Goal: Transaction & Acquisition: Book appointment/travel/reservation

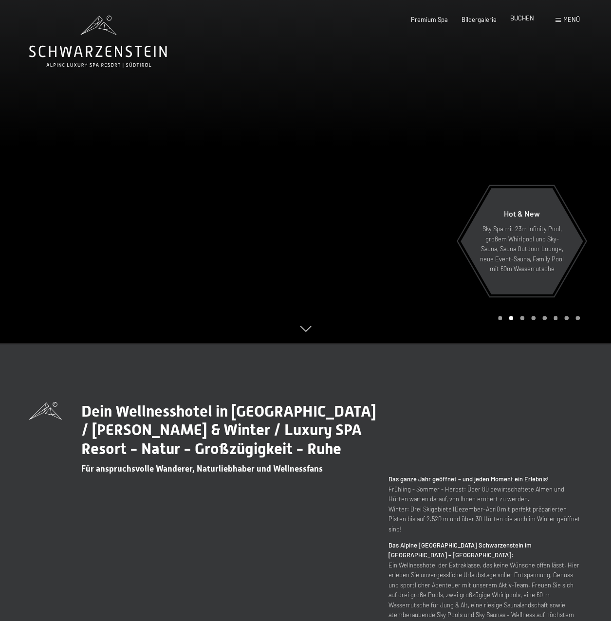
click at [527, 20] on span "BUCHEN" at bounding box center [522, 18] width 24 height 8
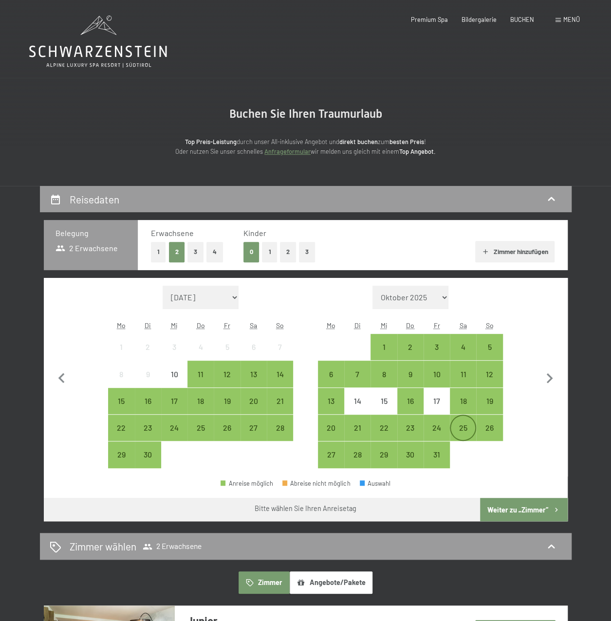
click at [462, 431] on div "25" at bounding box center [462, 436] width 24 height 24
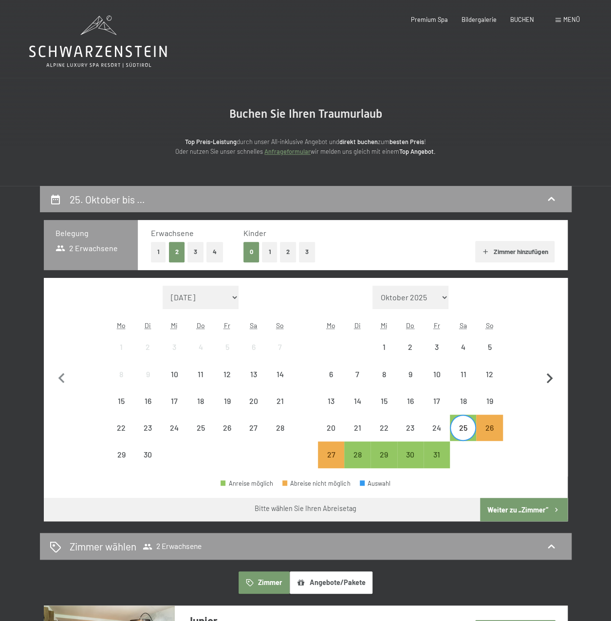
click at [551, 378] on icon "button" at bounding box center [549, 378] width 20 height 20
select select "[DATE]"
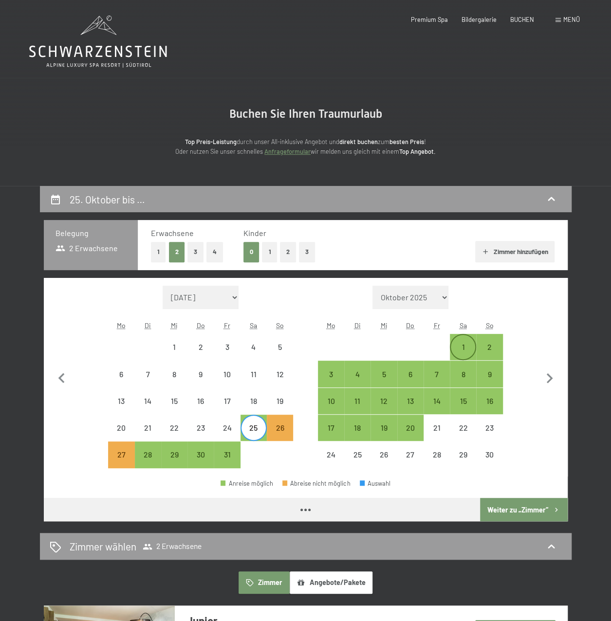
select select "[DATE]"
click at [461, 345] on div "1" at bounding box center [462, 355] width 24 height 24
select select "[DATE]"
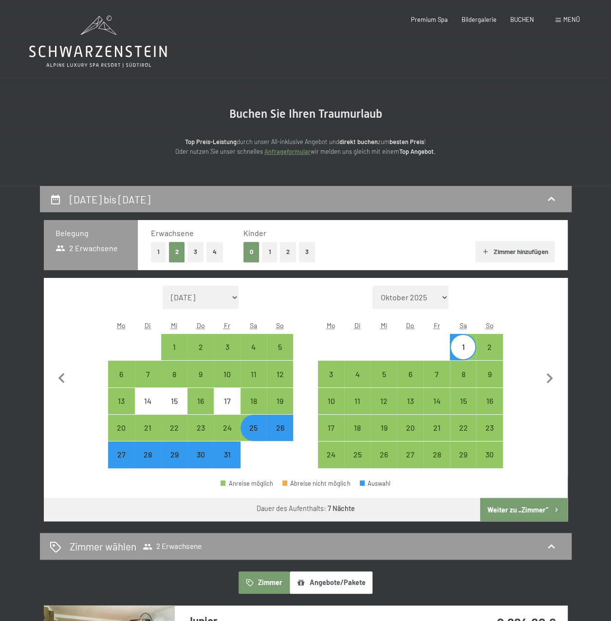
click at [500, 511] on button "Weiter zu „Zimmer“" at bounding box center [523, 509] width 87 height 23
select select "[DATE]"
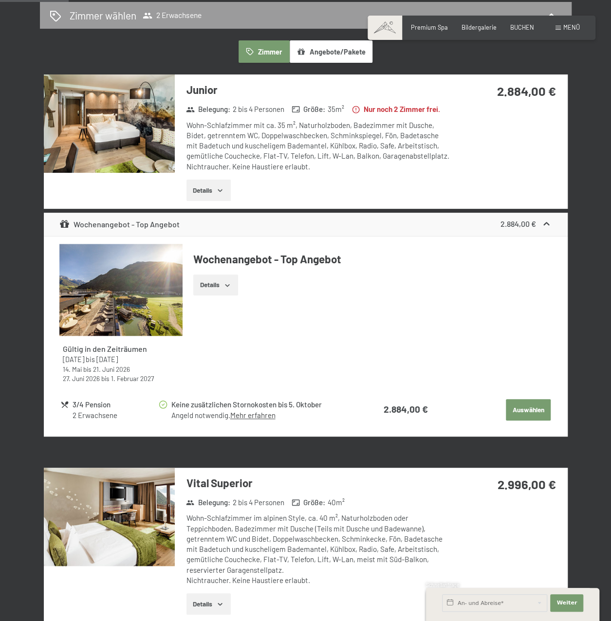
scroll to position [380, 0]
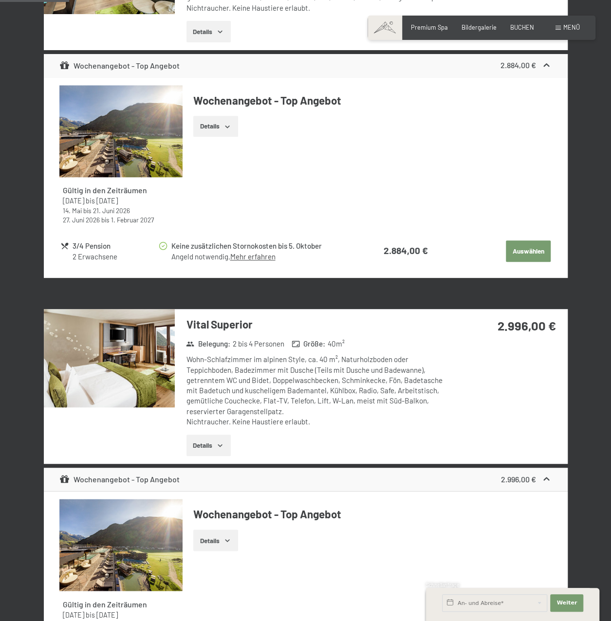
click at [223, 449] on icon "button" at bounding box center [220, 445] width 8 height 8
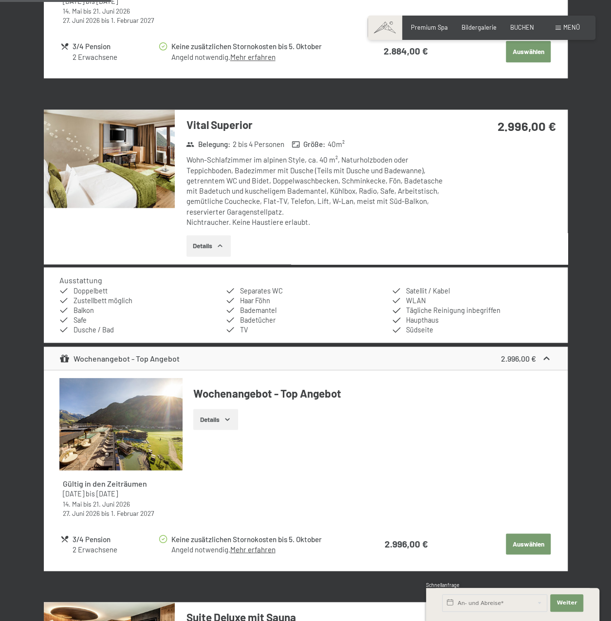
scroll to position [624, 0]
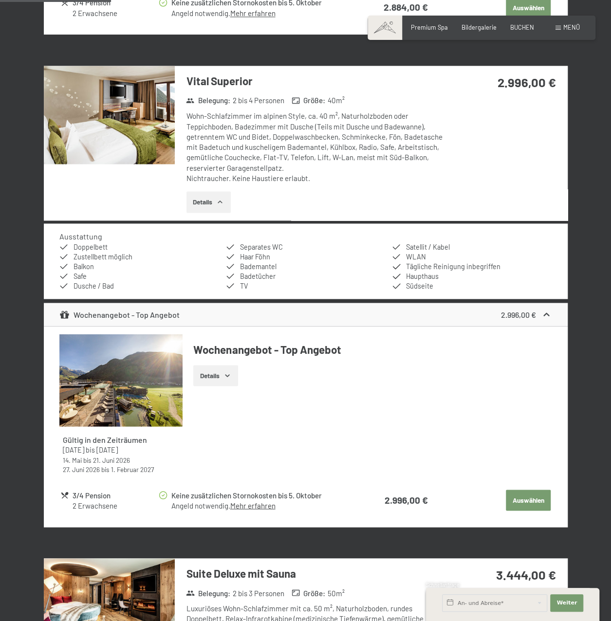
click at [230, 379] on icon "button" at bounding box center [227, 375] width 8 height 8
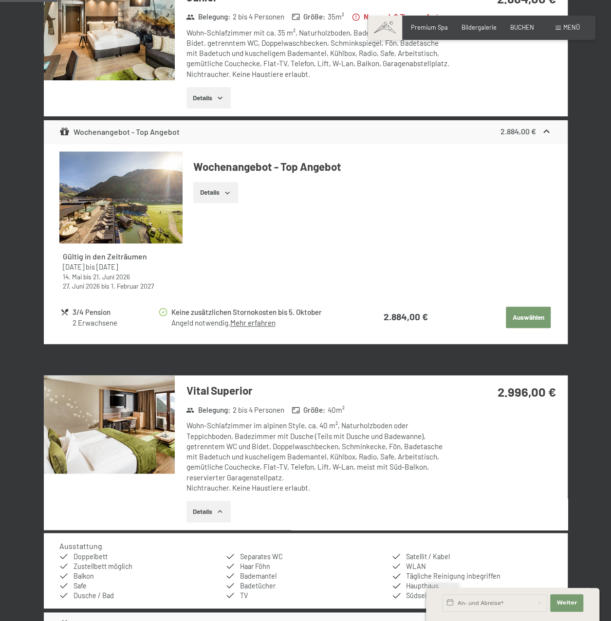
scroll to position [332, 0]
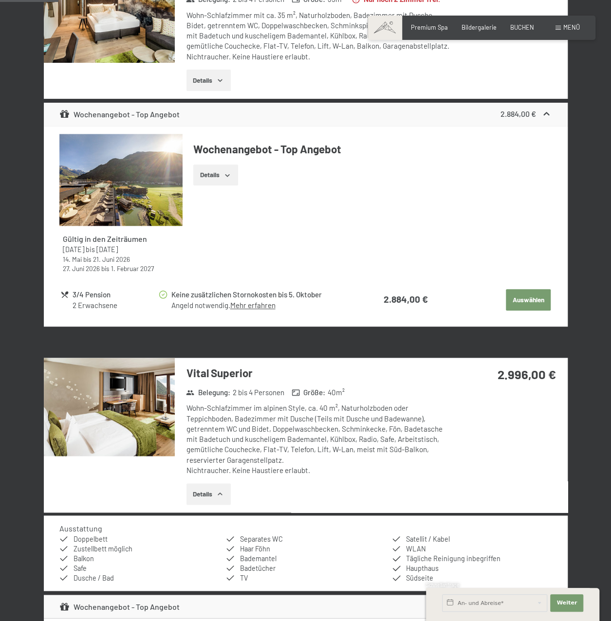
click at [241, 473] on div "Wohn-Schlafzimmer im alpinen Style, ca. 40 m², Naturholzboden oder Teppichboden…" at bounding box center [317, 439] width 263 height 72
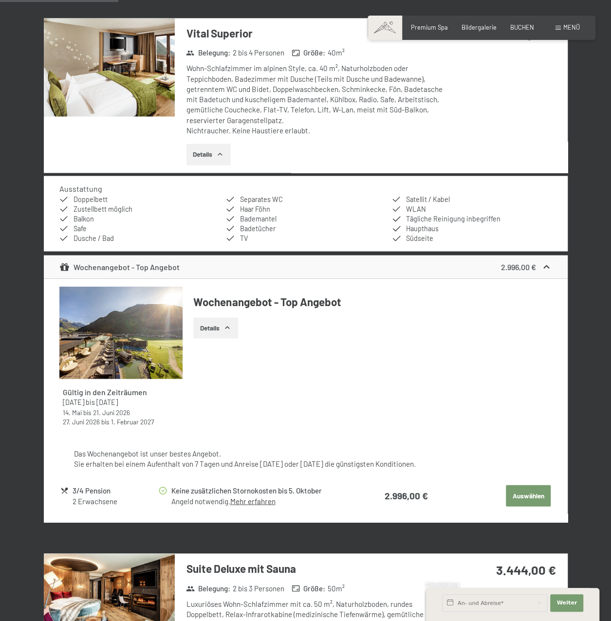
scroll to position [672, 0]
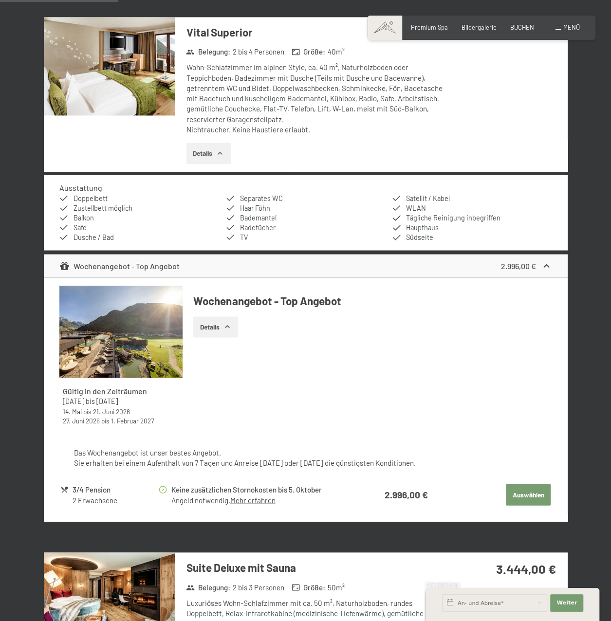
click at [528, 505] on button "Auswählen" at bounding box center [527, 494] width 45 height 21
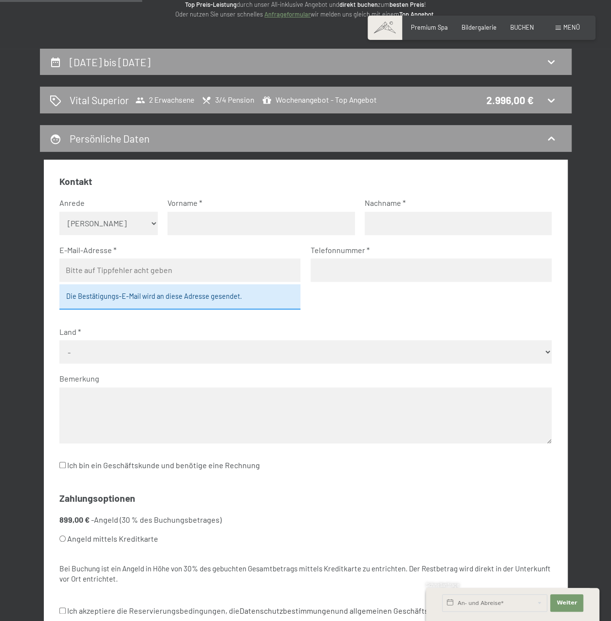
scroll to position [186, 0]
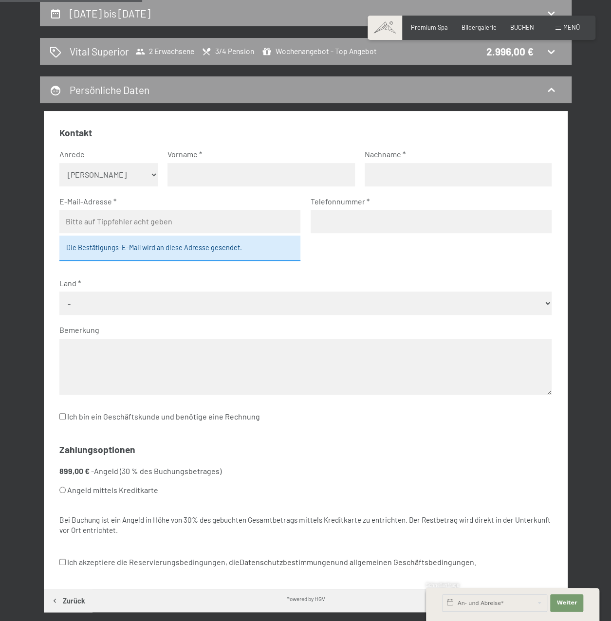
click at [153, 174] on select "Keine Angabe Frau Herr" at bounding box center [108, 174] width 98 height 23
select select "m"
click at [59, 163] on select "Keine Angabe Frau Herr" at bounding box center [108, 174] width 98 height 23
click at [178, 180] on input "text" at bounding box center [260, 174] width 187 height 23
type input "Martin"
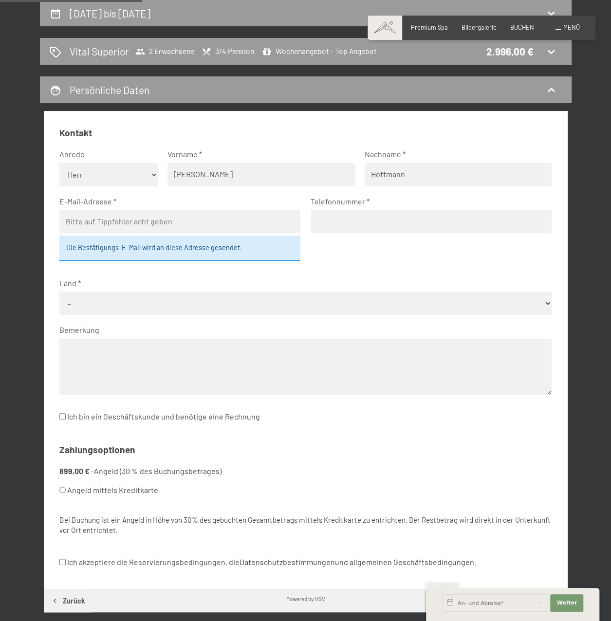
type input "Hoffmann"
type input "martin.hoffmann@contact-global.de"
type input "004917647515352"
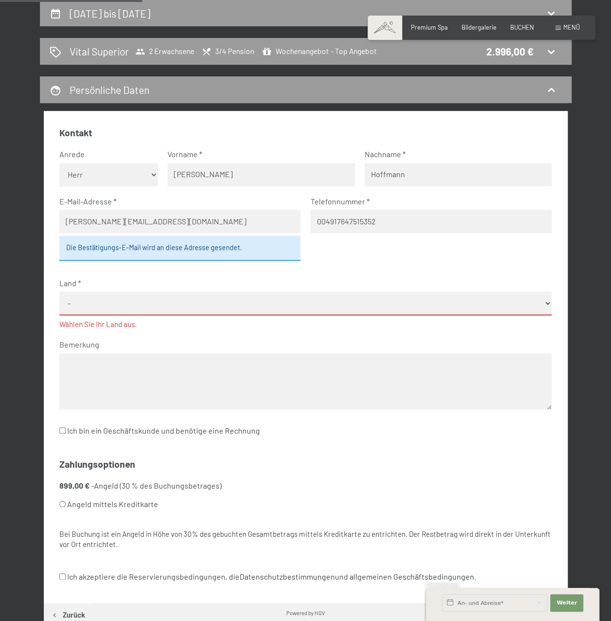
click at [405, 221] on input "004917647515352" at bounding box center [430, 221] width 241 height 23
click at [94, 305] on select "- Deutschland Österreich Schweiz Italien Niederlande Belgien Vereinigtes Königr…" at bounding box center [305, 303] width 492 height 24
click at [98, 252] on div "Die Bestätigungs-E-Mail wird an diese Adresse gesendet." at bounding box center [179, 247] width 241 height 25
click at [99, 303] on select "- Deutschland Österreich Schweiz Italien Niederlande Belgien Vereinigtes Königr…" at bounding box center [305, 303] width 492 height 24
select select "DEU"
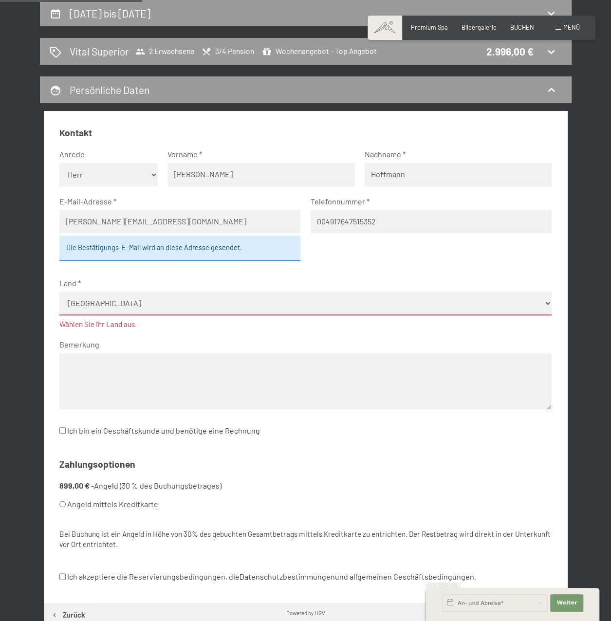
click at [59, 291] on select "- Deutschland Österreich Schweiz Italien Niederlande Belgien Vereinigtes Königr…" at bounding box center [305, 303] width 492 height 24
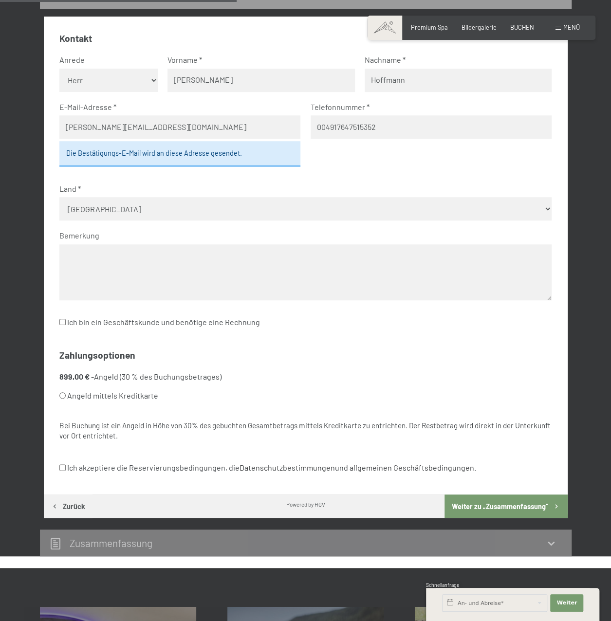
scroll to position [341, 0]
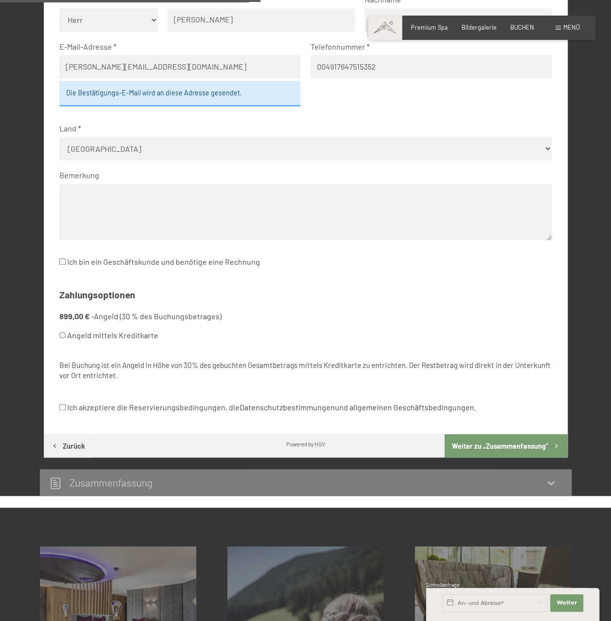
click at [103, 335] on label "Angeld mittels Kreditkarte" at bounding box center [170, 335] width 223 height 18
click at [66, 335] on input "Angeld mittels Kreditkarte" at bounding box center [62, 335] width 6 height 6
radio input "true"
click at [104, 409] on label "Ich akzeptiere die Reservierungsbedingungen, die Datenschutzbestimmungen und al…" at bounding box center [267, 407] width 416 height 18
click at [66, 409] on input "Ich akzeptiere die Reservierungsbedingungen, die Datenschutzbestimmungen und al…" at bounding box center [62, 407] width 6 height 6
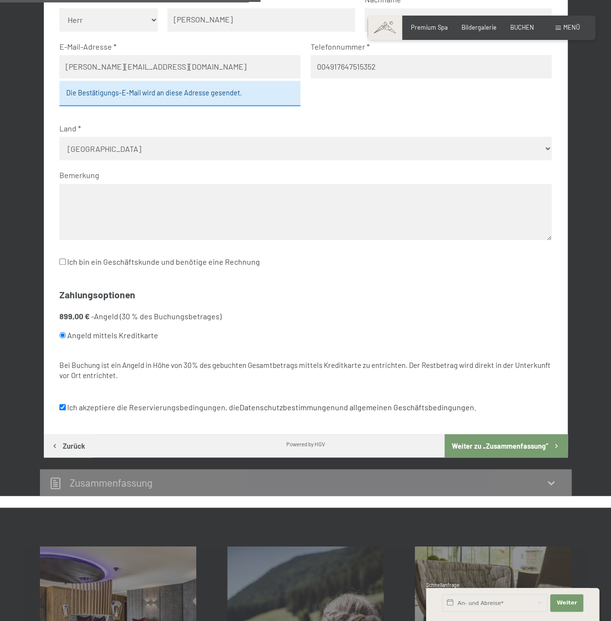
checkbox input "true"
click at [486, 448] on button "Weiter zu „Zusammen­fassung“" at bounding box center [505, 445] width 123 height 23
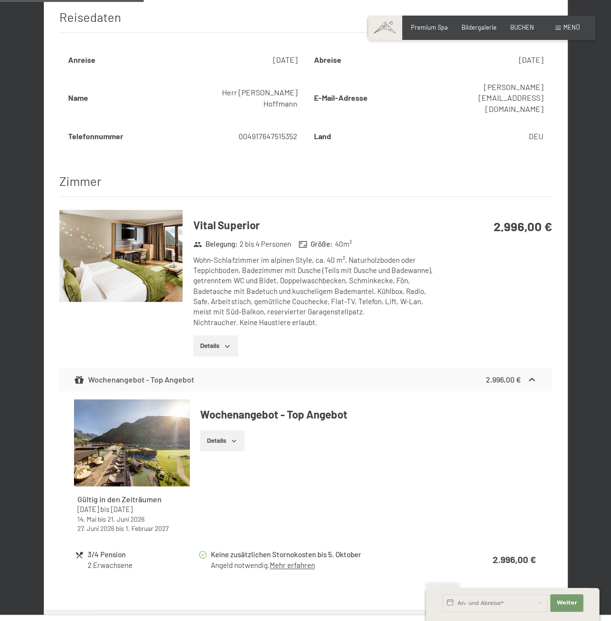
scroll to position [186, 0]
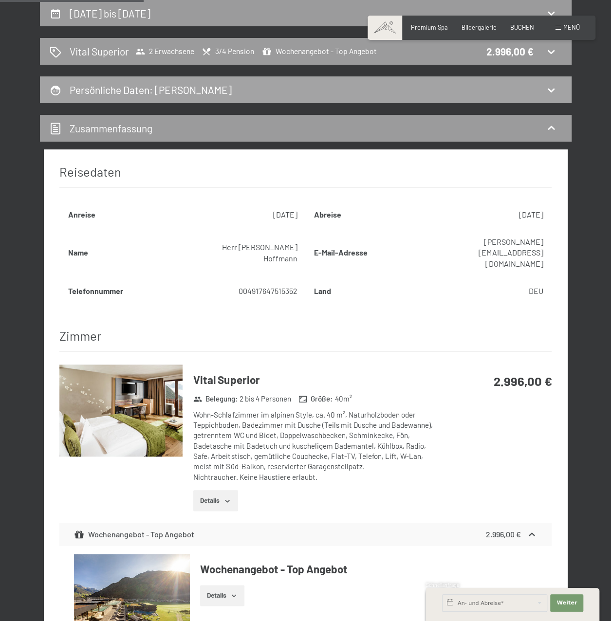
click at [170, 95] on h2 "Persönliche Daten : Martin Hoffmann" at bounding box center [151, 90] width 162 height 12
select select "m"
select select "DEU"
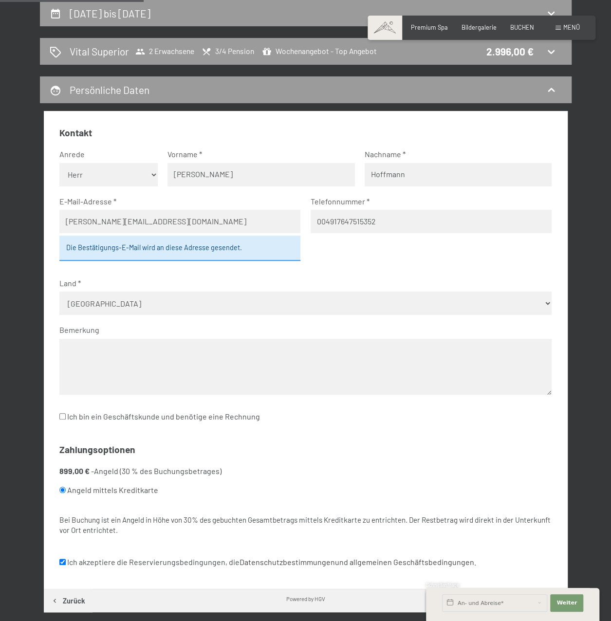
click at [115, 353] on textarea at bounding box center [305, 367] width 492 height 56
type textarea "s"
type textarea "S"
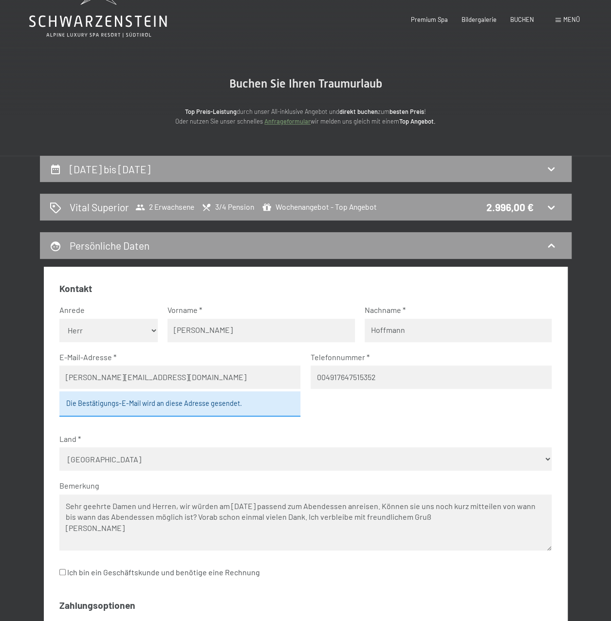
scroll to position [0, 0]
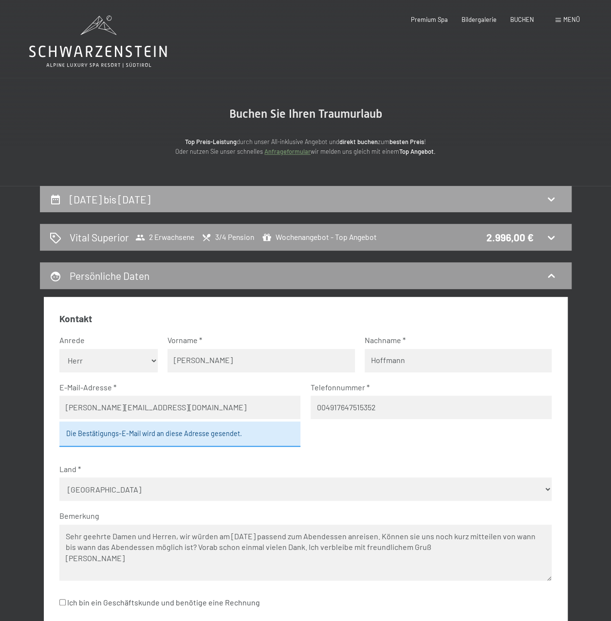
type textarea "Sehr geehrte Damen und Herren, wir würden am Samstag passend zum Abendessen anr…"
click at [552, 204] on icon at bounding box center [551, 199] width 12 height 12
select select "[DATE]"
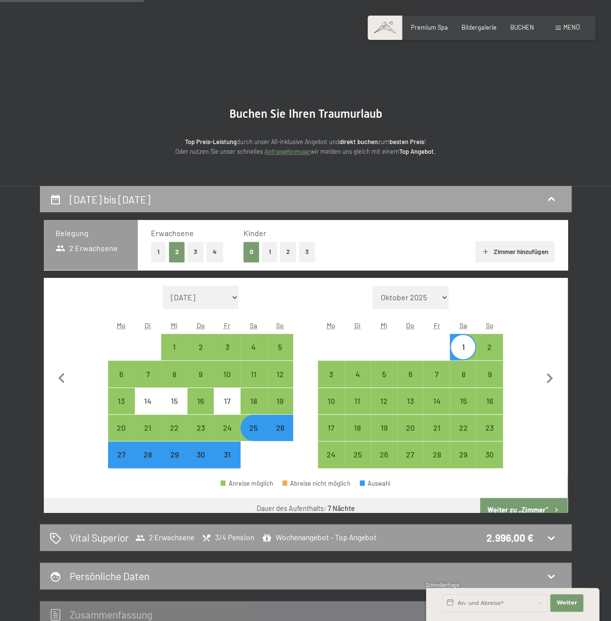
scroll to position [186, 0]
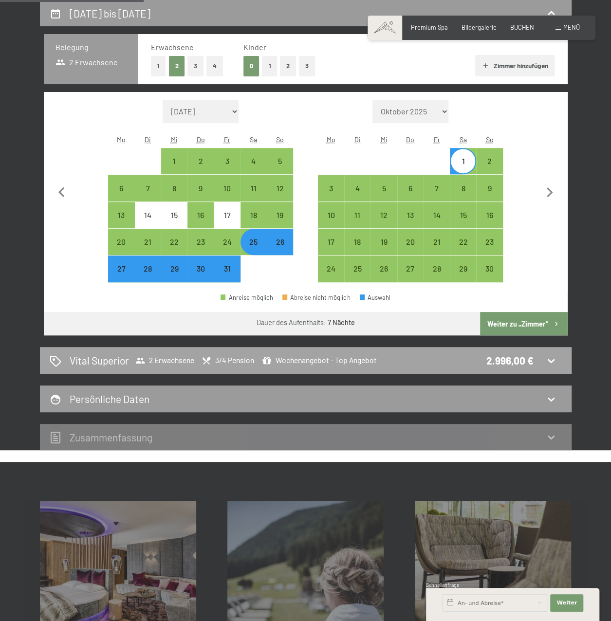
click at [551, 362] on icon at bounding box center [551, 361] width 12 height 12
select select "[DATE]"
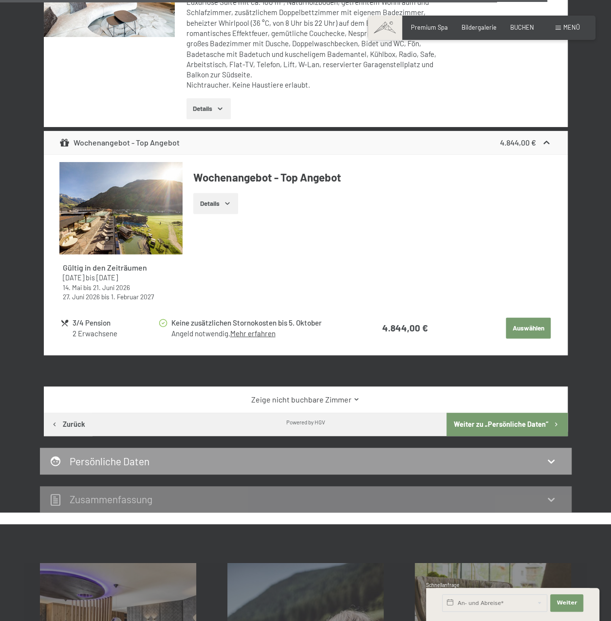
scroll to position [3007, 0]
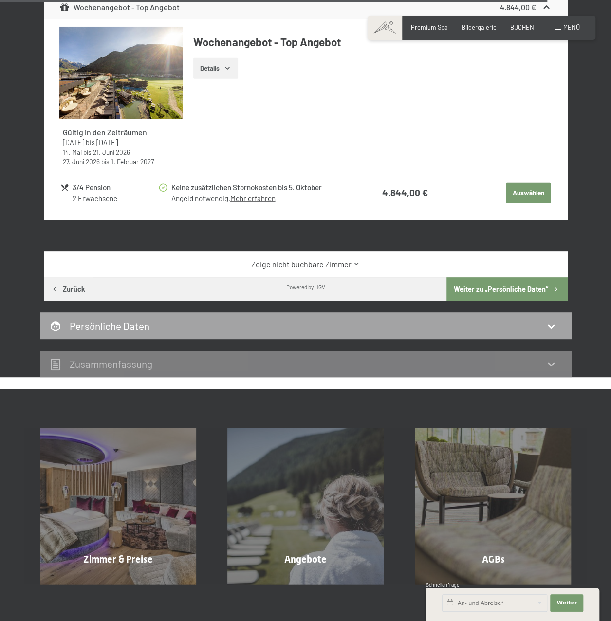
click at [550, 333] on div "Persönliche Daten" at bounding box center [306, 326] width 512 height 14
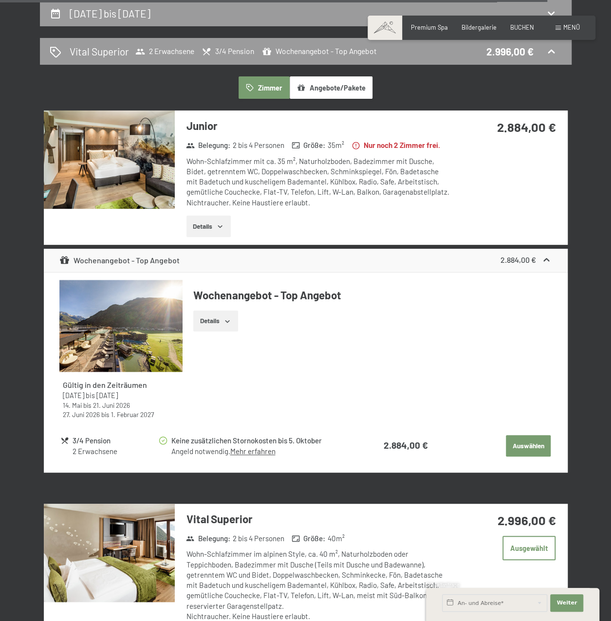
select select "m"
select select "DEU"
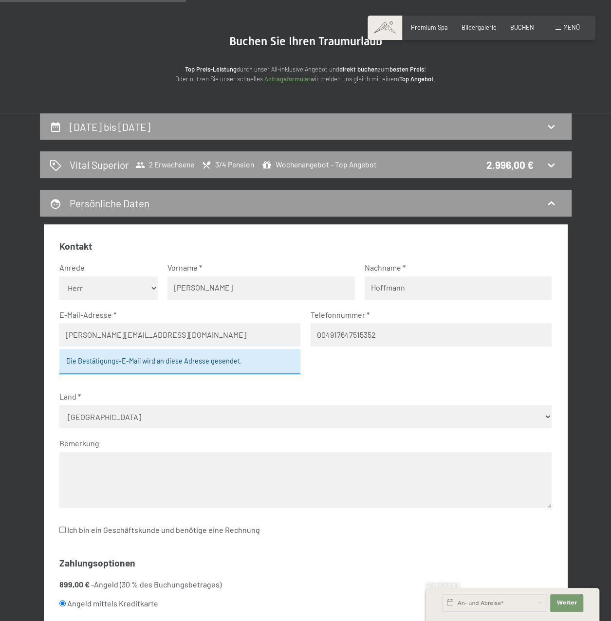
scroll to position [243, 0]
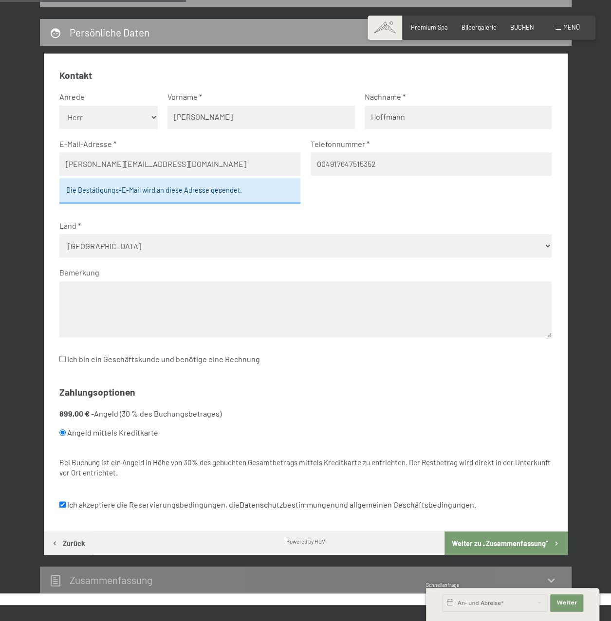
click at [94, 297] on textarea at bounding box center [305, 309] width 492 height 56
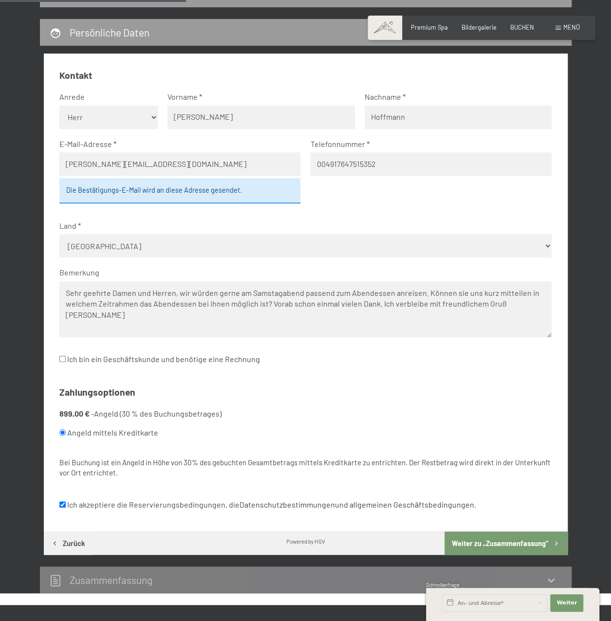
drag, startPoint x: 64, startPoint y: 294, endPoint x: 151, endPoint y: 326, distance: 92.4
click at [151, 326] on textarea "Sehr geehrte Damen und Herren, wir würden gerne am Samstagabend passend zum Abe…" at bounding box center [305, 309] width 492 height 56
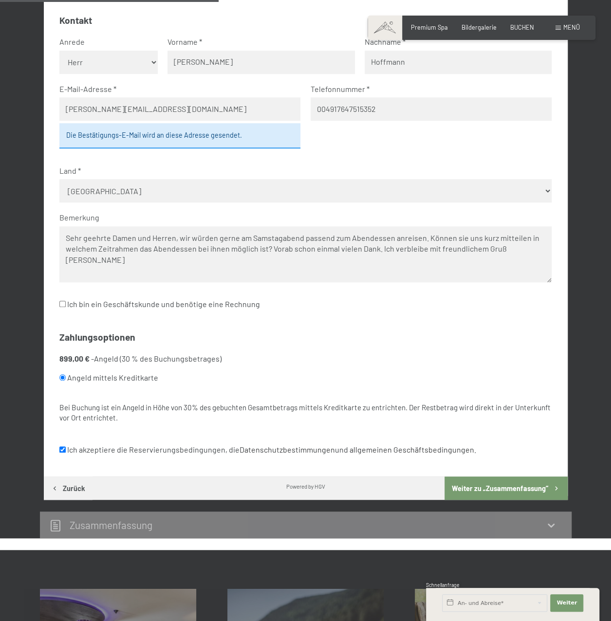
scroll to position [341, 0]
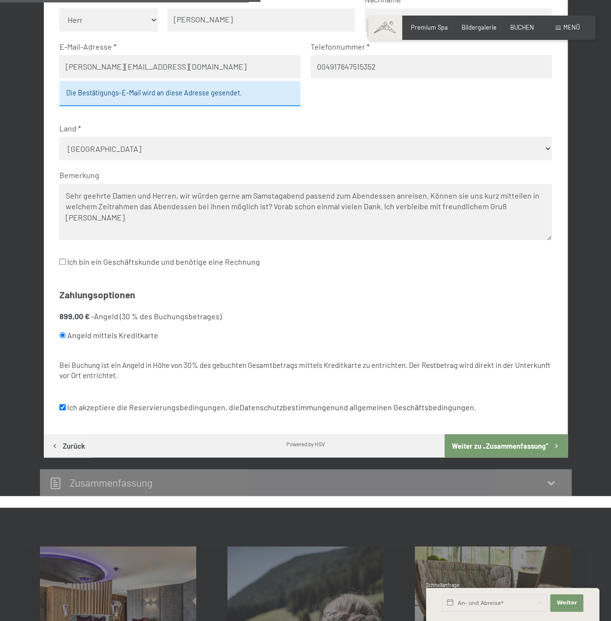
type textarea "Sehr geehrte Damen und Herren, wir würden gerne am Samstagabend passend zum Abe…"
click at [62, 332] on input "Angeld mittels Kreditkarte" at bounding box center [62, 335] width 6 height 6
click at [64, 337] on input "Angeld mittels Kreditkarte" at bounding box center [62, 335] width 6 height 6
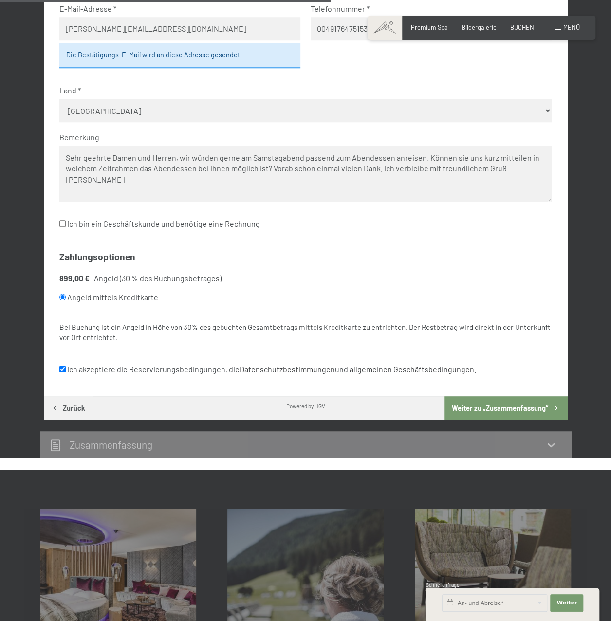
scroll to position [438, 0]
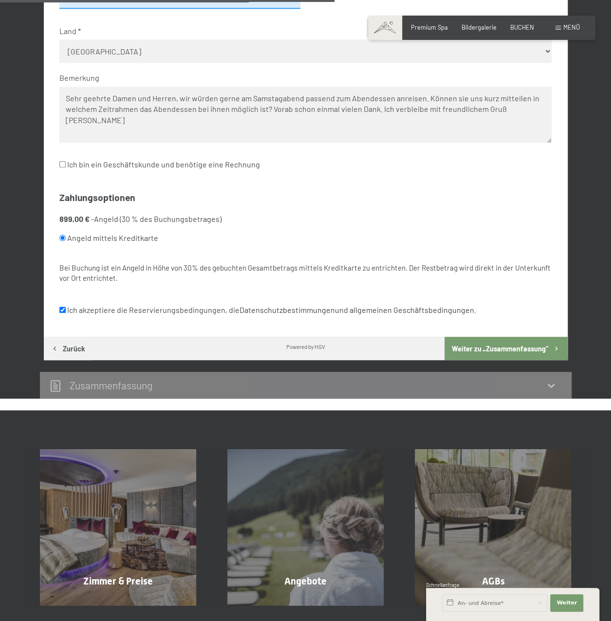
click at [485, 348] on button "Weiter zu „Zusammen­fassung“" at bounding box center [505, 348] width 123 height 23
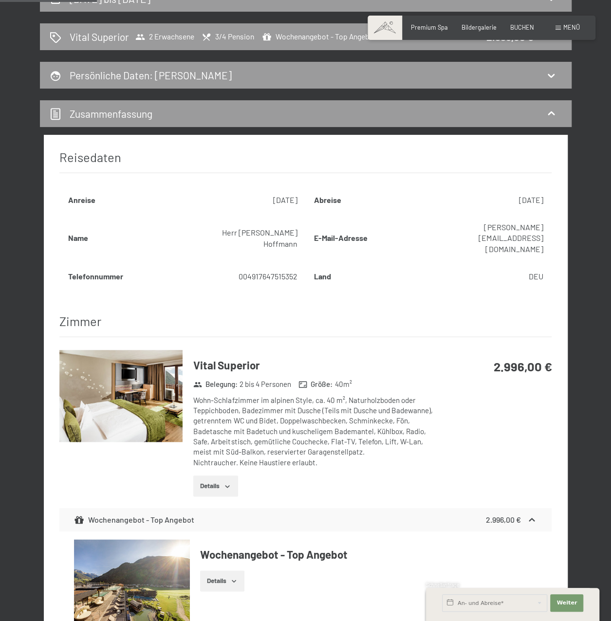
scroll to position [195, 0]
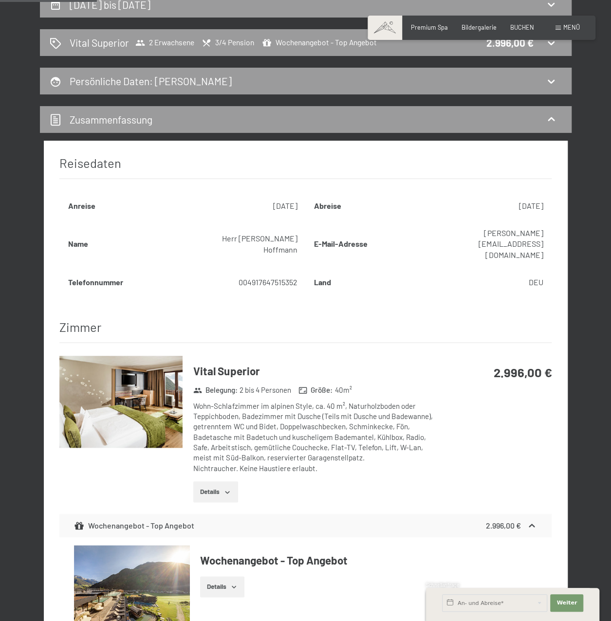
click at [595, 253] on div "25. Oktober bis 1. November 2025 Vital Superior 2 Erwachsene 3/4 Pension Wochen…" at bounding box center [306, 535] width 590 height 1088
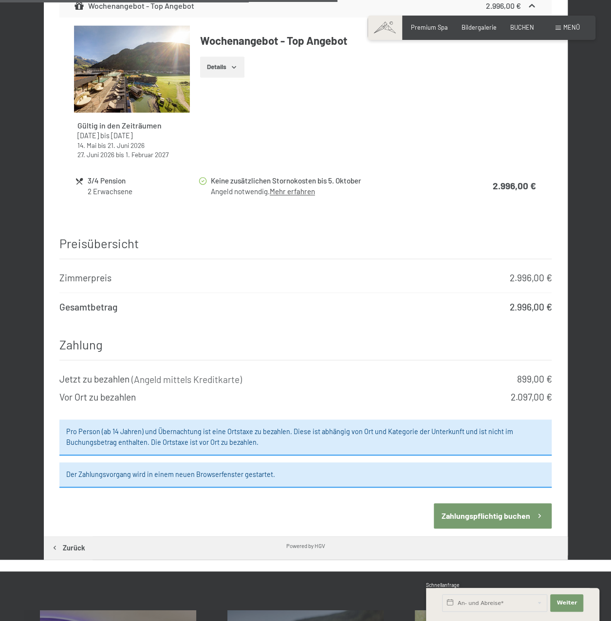
scroll to position [730, 0]
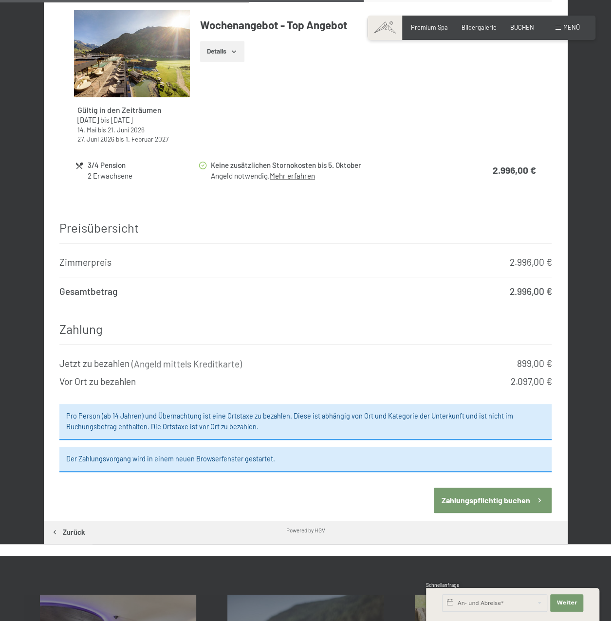
click at [485, 492] on button "Zahlungspflichtig buchen" at bounding box center [492, 499] width 118 height 25
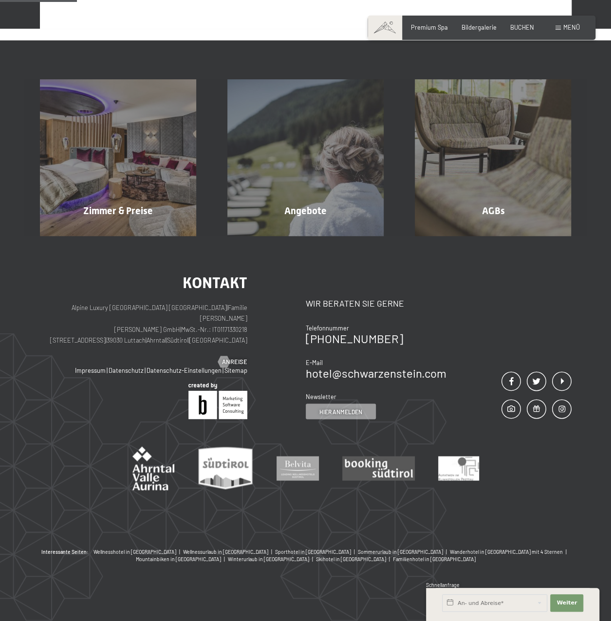
scroll to position [186, 0]
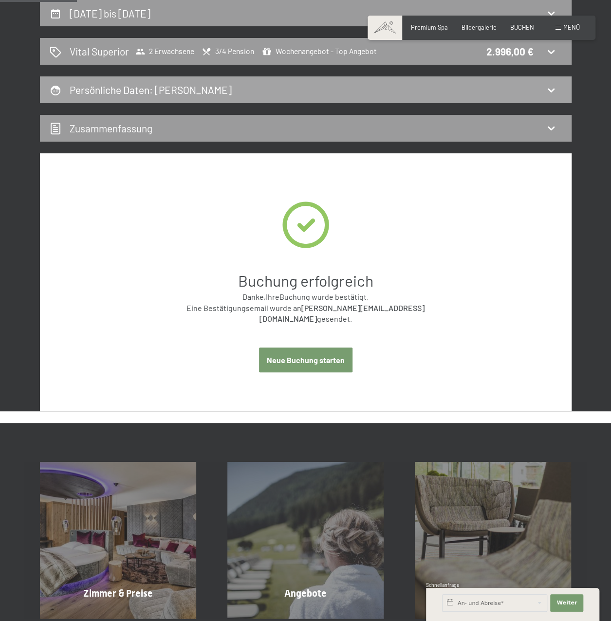
click at [552, 90] on icon at bounding box center [550, 90] width 7 height 4
select select "m"
select select "DEU"
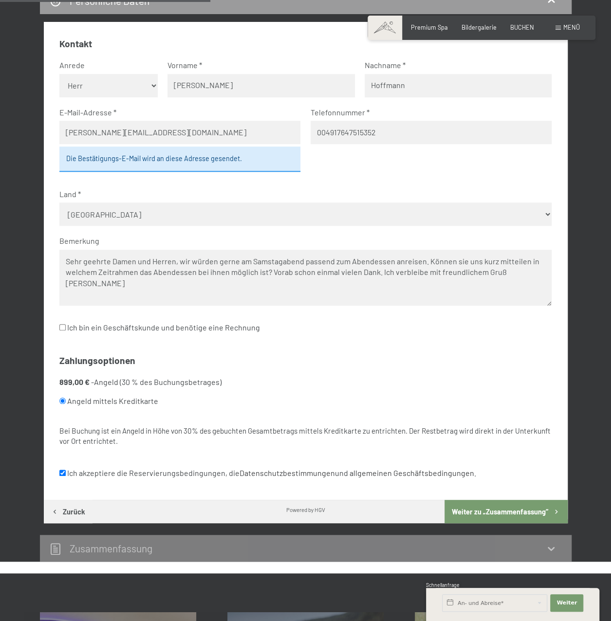
scroll to position [234, 0]
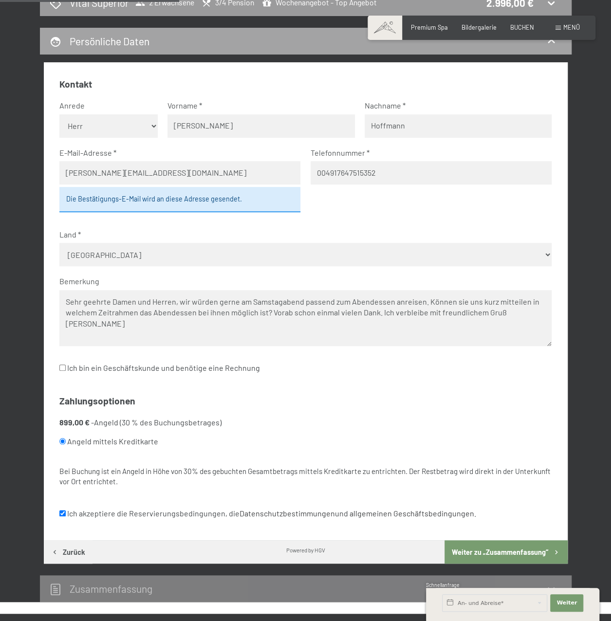
click at [554, 44] on icon at bounding box center [551, 42] width 12 height 12
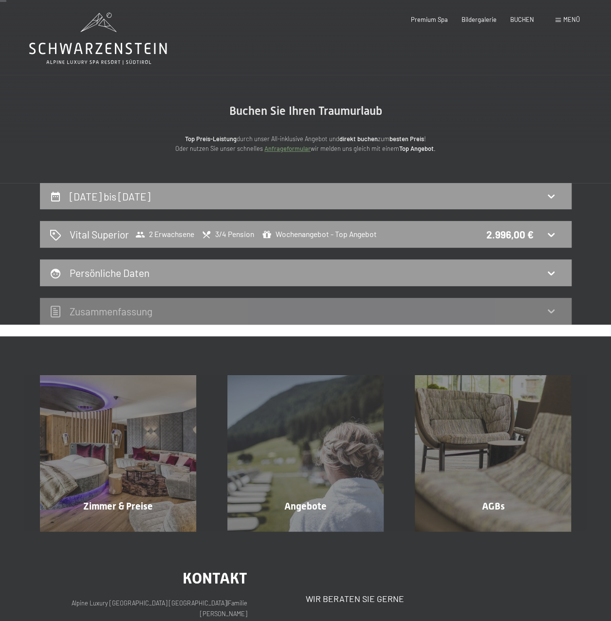
scroll to position [0, 0]
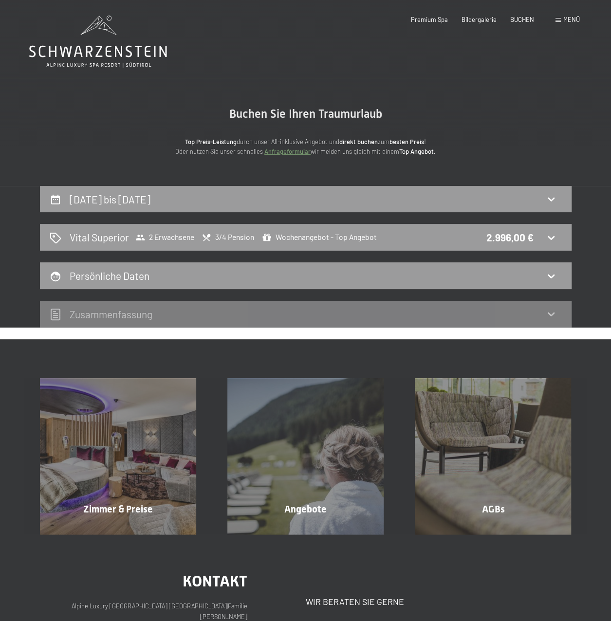
click at [557, 316] on div "Zusammen­fassung" at bounding box center [306, 314] width 512 height 14
click at [551, 316] on icon at bounding box center [550, 314] width 7 height 4
click at [554, 198] on icon at bounding box center [550, 200] width 7 height 4
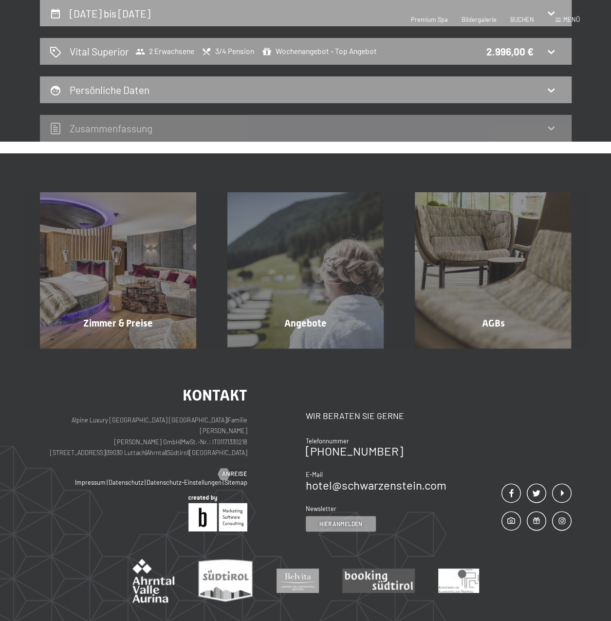
select select "[DATE]"
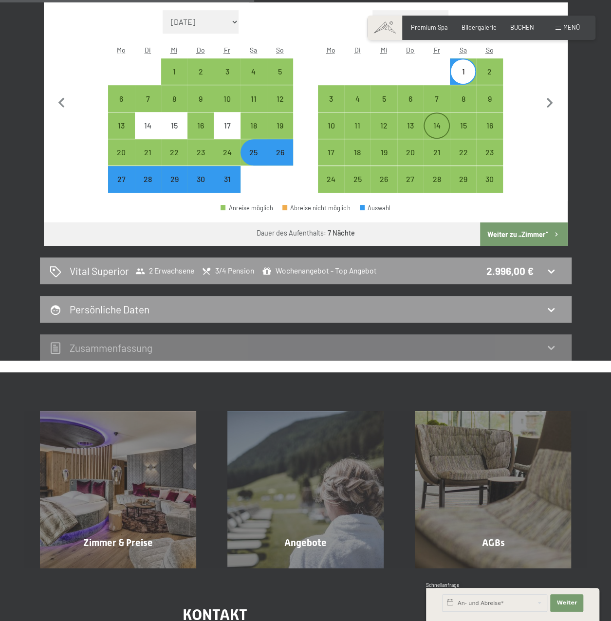
scroll to position [332, 0]
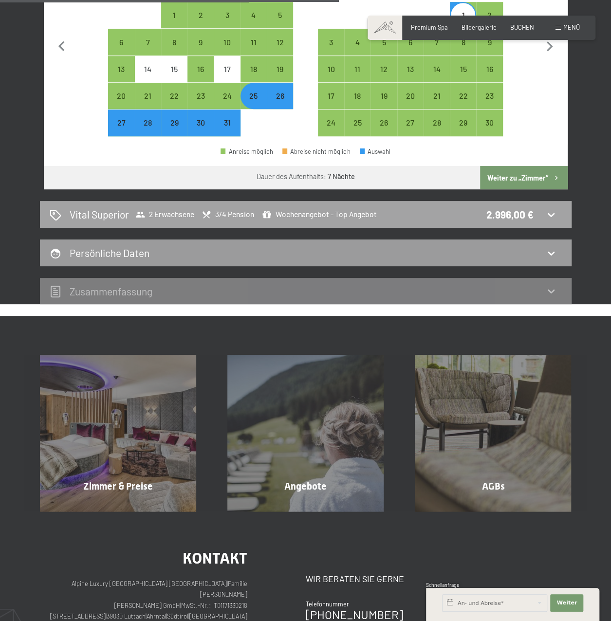
click at [548, 211] on icon at bounding box center [551, 215] width 12 height 12
select select "[DATE]"
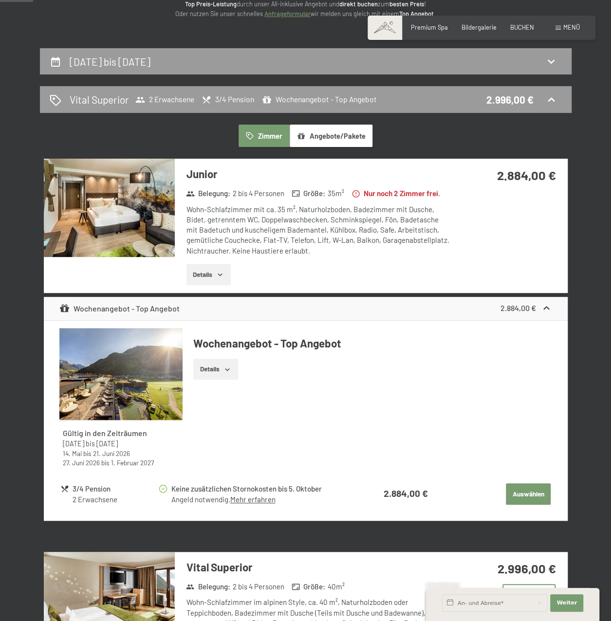
scroll to position [40, 0]
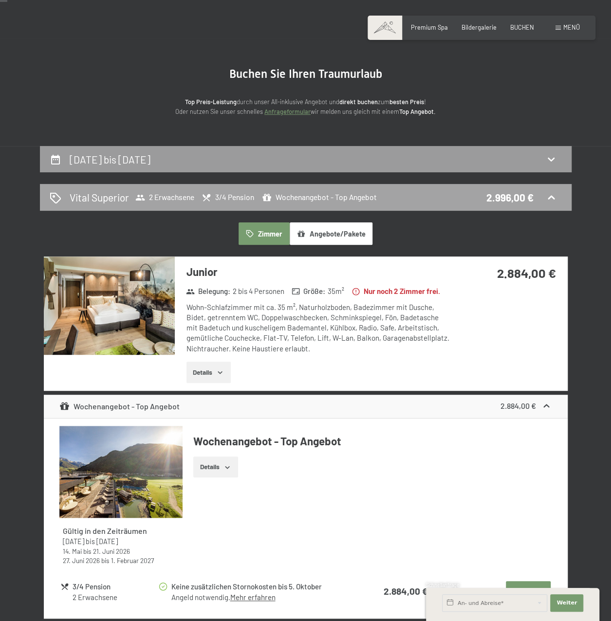
click at [546, 199] on icon at bounding box center [551, 198] width 12 height 12
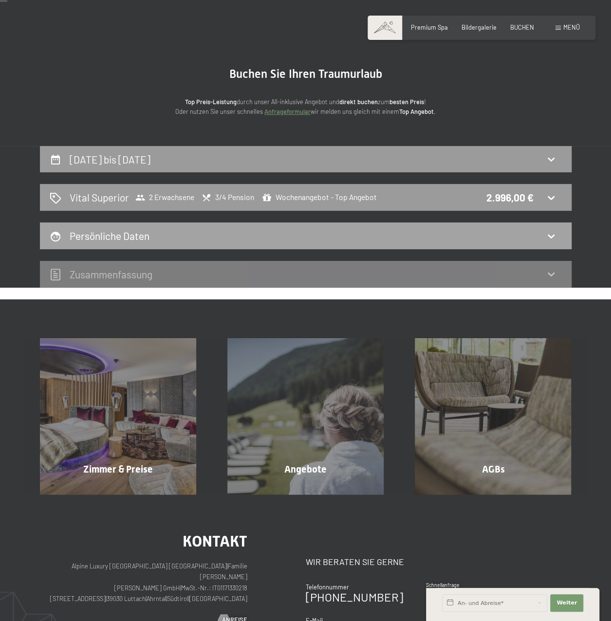
click at [556, 239] on icon at bounding box center [551, 236] width 12 height 12
select select "m"
select select "DEU"
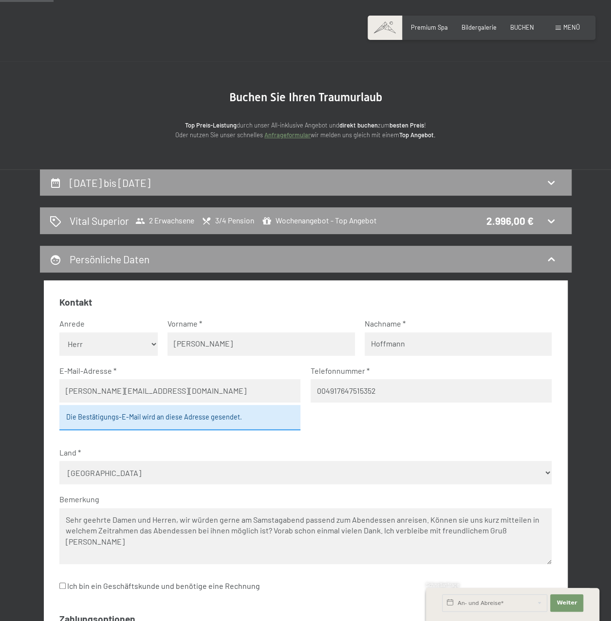
scroll to position [0, 0]
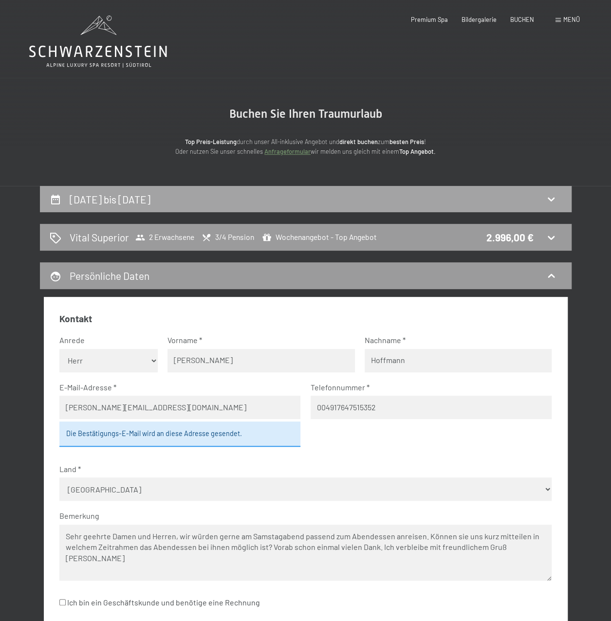
click at [551, 206] on div "25. Oktober bis [DATE]" at bounding box center [306, 199] width 512 height 14
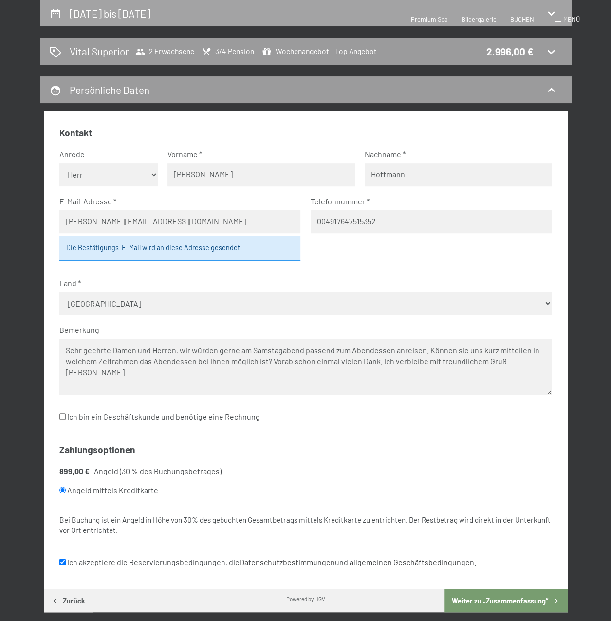
select select "[DATE]"
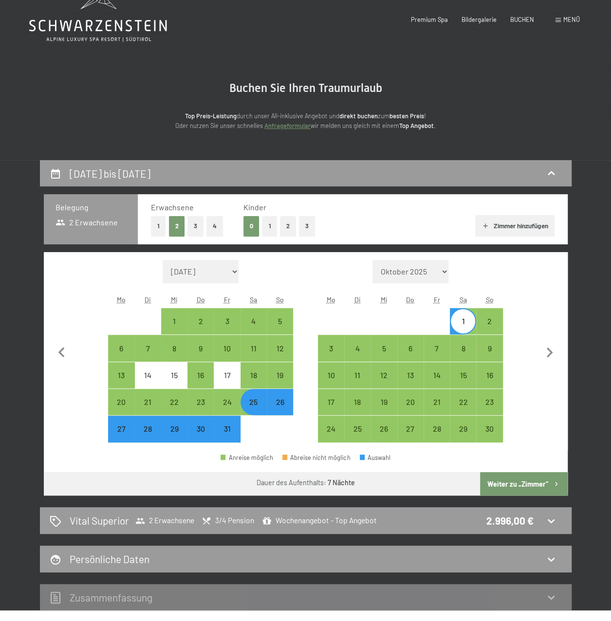
scroll to position [0, 0]
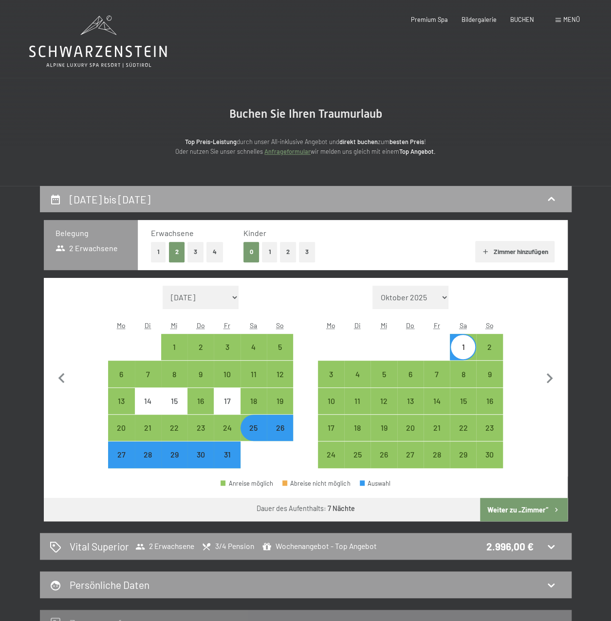
click at [548, 202] on icon at bounding box center [551, 199] width 12 height 12
select select "[DATE]"
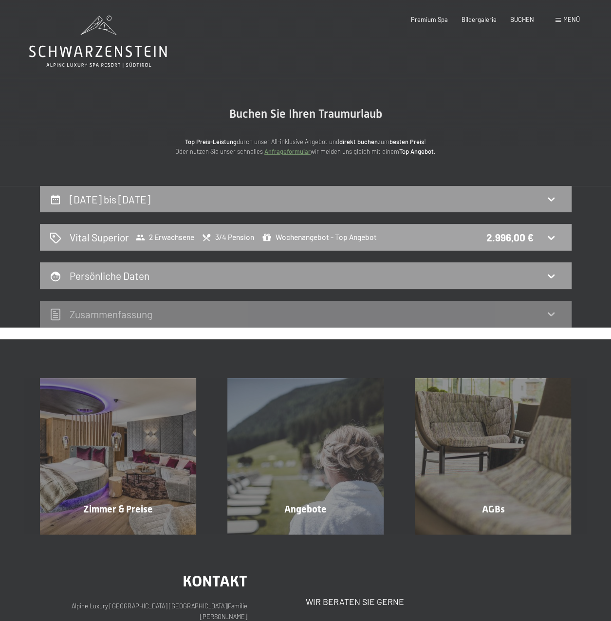
click at [553, 237] on icon at bounding box center [550, 238] width 7 height 4
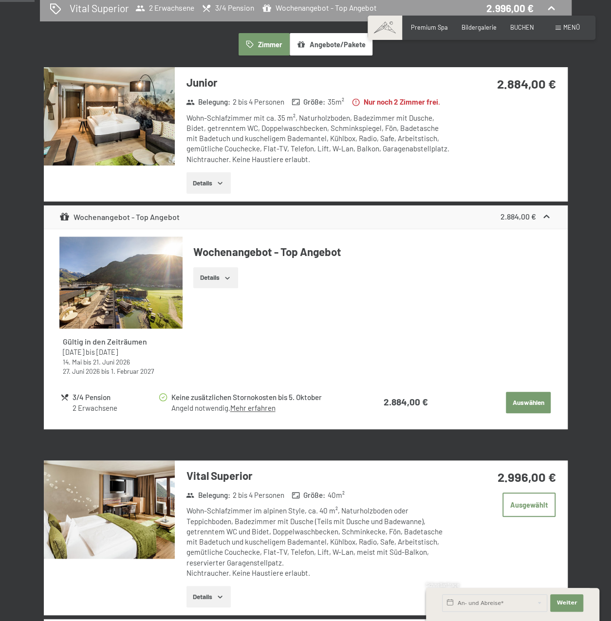
scroll to position [283, 0]
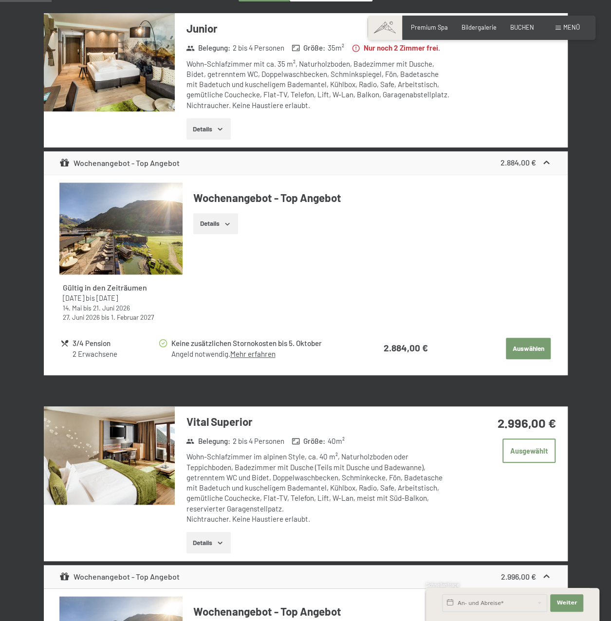
click at [221, 133] on icon "button" at bounding box center [220, 129] width 8 height 8
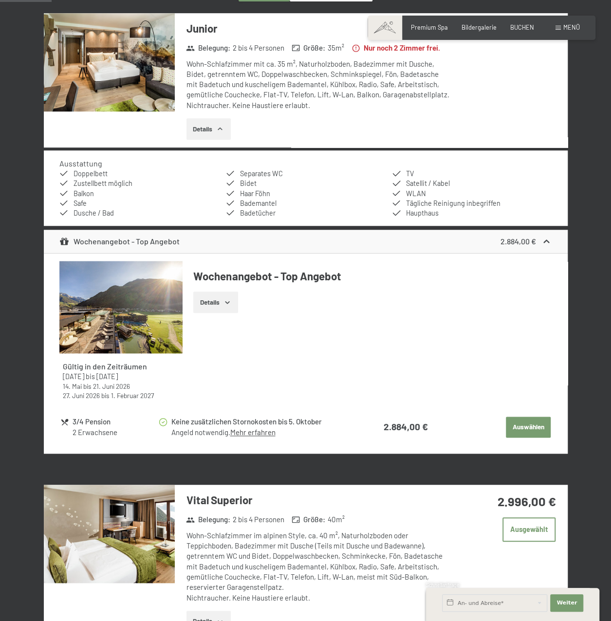
click at [228, 306] on icon "button" at bounding box center [227, 302] width 8 height 8
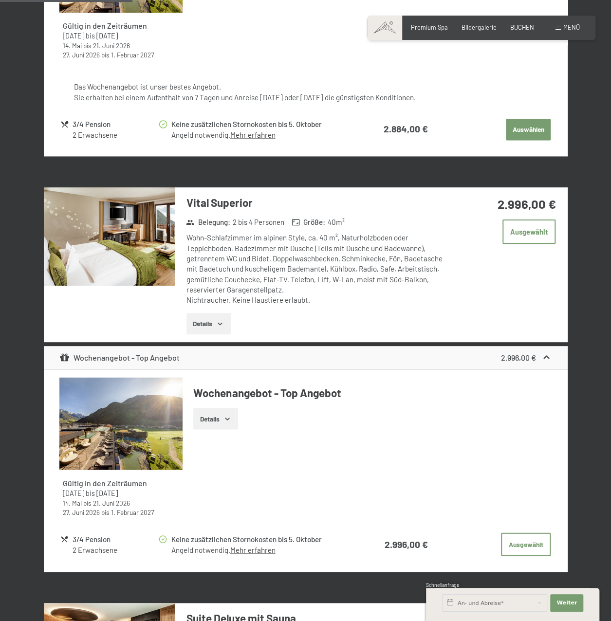
scroll to position [770, 0]
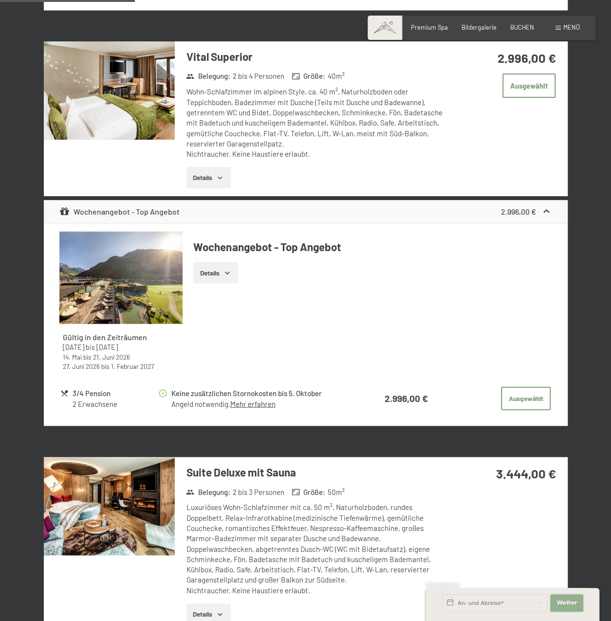
click at [564, 604] on span "Weiter" at bounding box center [566, 603] width 20 height 8
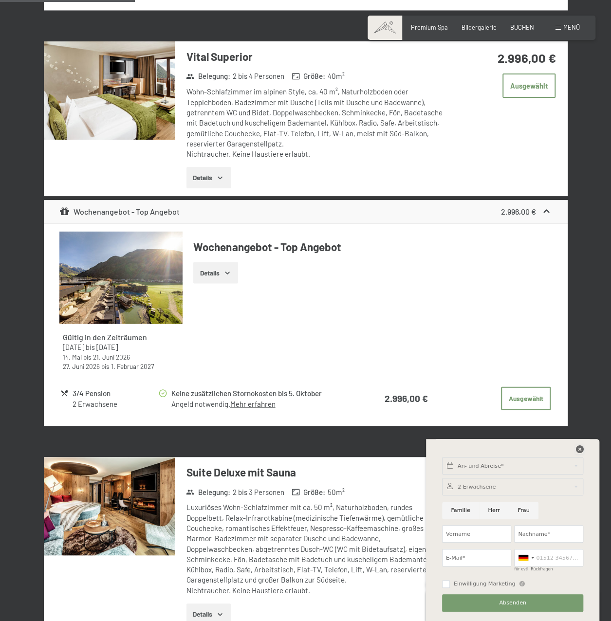
click at [580, 448] on icon at bounding box center [579, 449] width 8 height 8
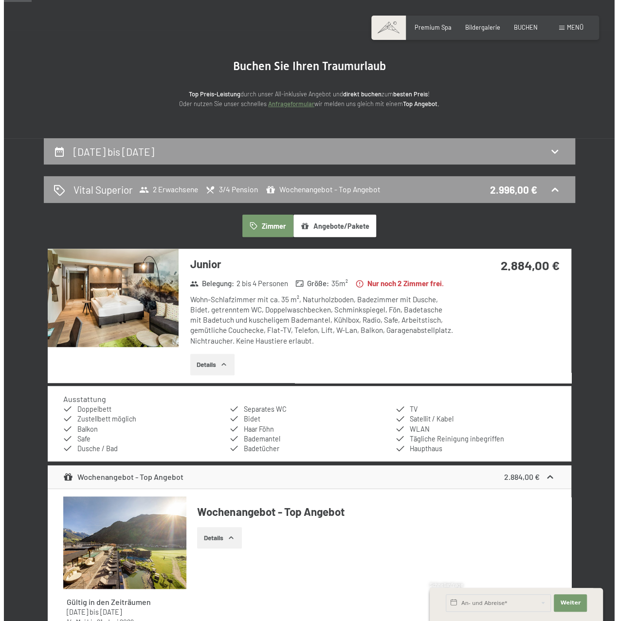
scroll to position [0, 0]
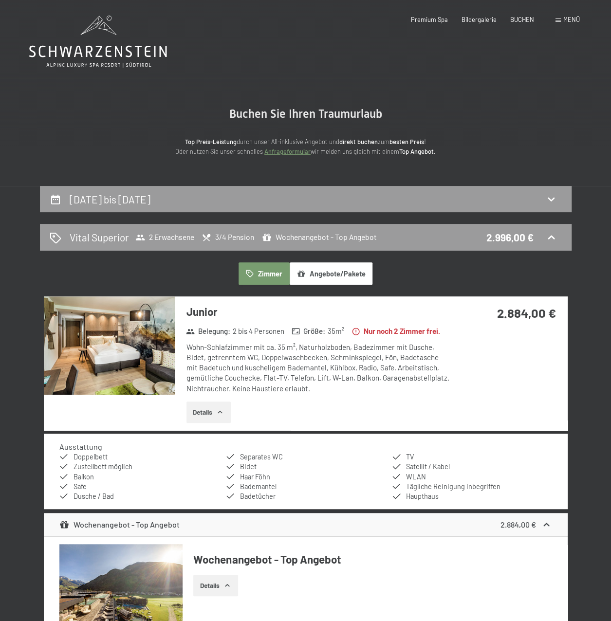
click at [575, 18] on span "Menü" at bounding box center [571, 20] width 17 height 8
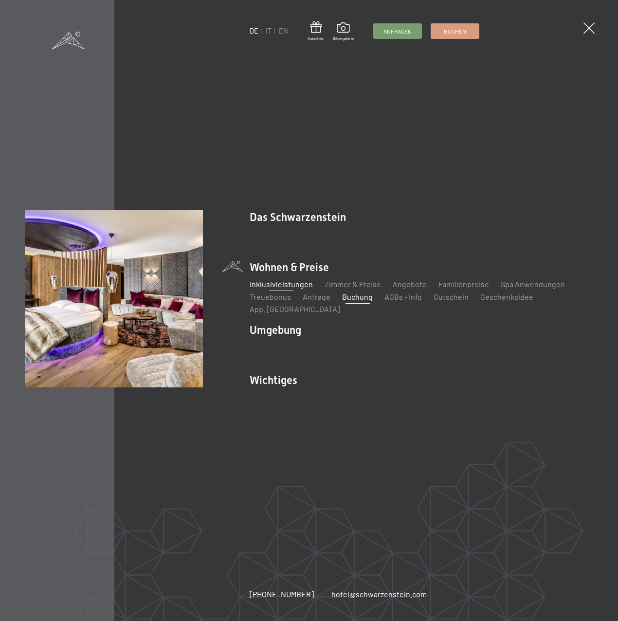
click at [285, 288] on link "Inklusivleistungen" at bounding box center [281, 283] width 63 height 9
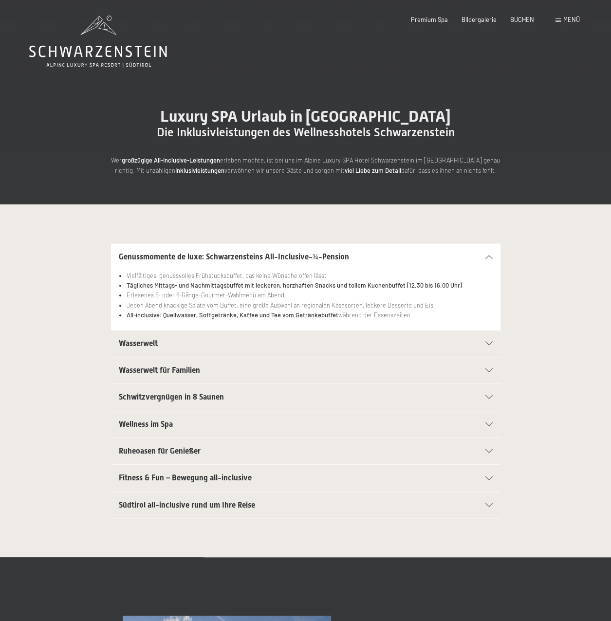
click at [489, 347] on div "Wasserwelt" at bounding box center [306, 343] width 374 height 26
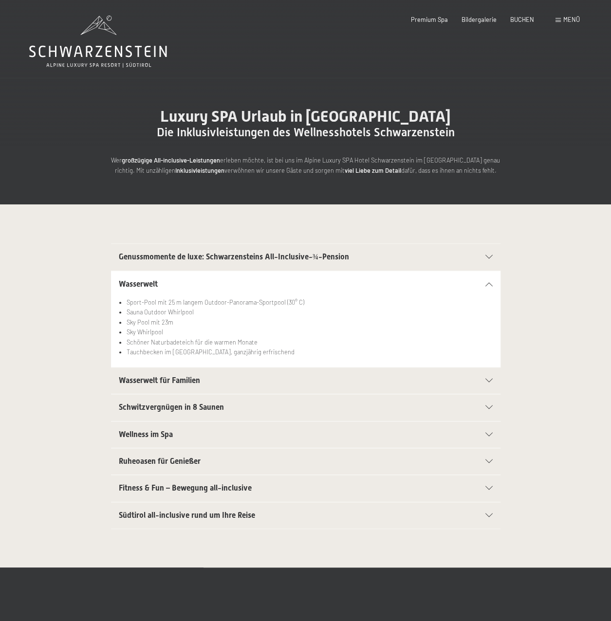
click at [488, 380] on icon at bounding box center [488, 380] width 7 height 4
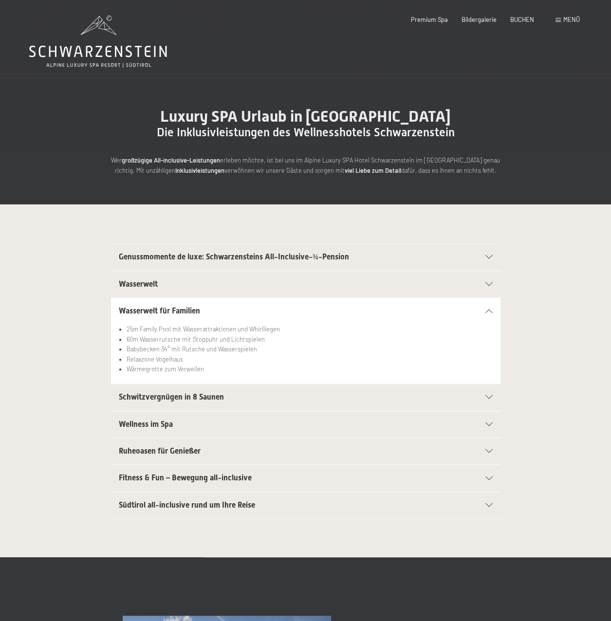
click at [489, 397] on icon at bounding box center [488, 397] width 7 height 4
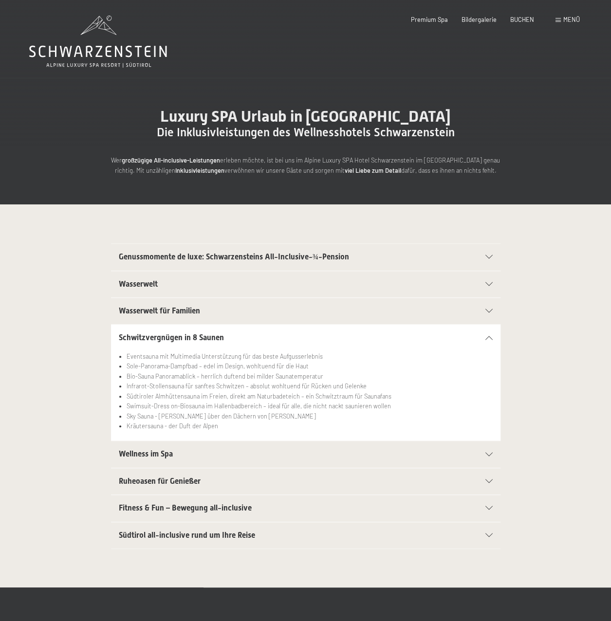
click at [488, 454] on icon at bounding box center [488, 454] width 7 height 4
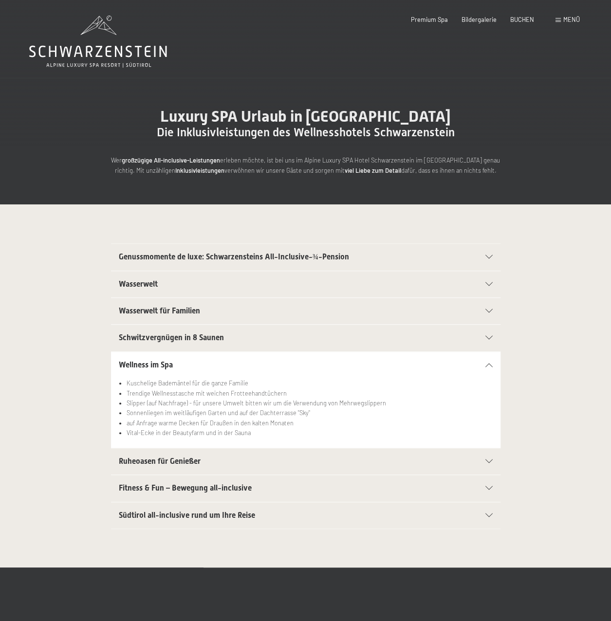
click at [489, 461] on icon at bounding box center [488, 461] width 7 height 4
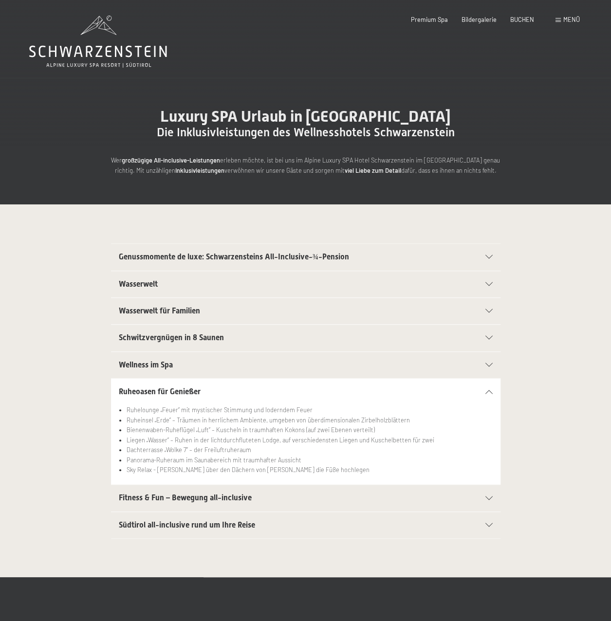
click at [488, 496] on icon at bounding box center [488, 498] width 7 height 4
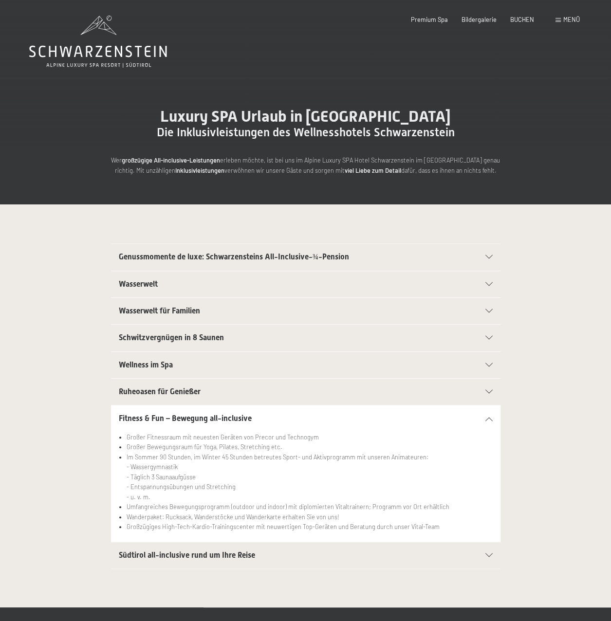
click at [488, 553] on icon at bounding box center [488, 555] width 7 height 4
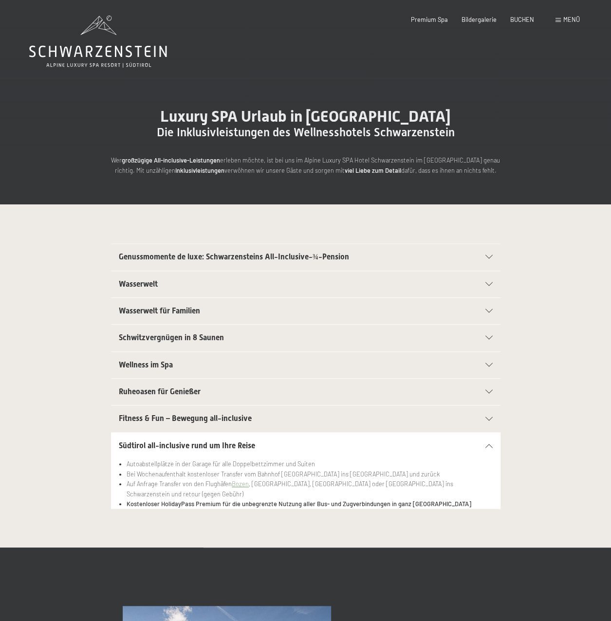
click at [486, 258] on icon at bounding box center [488, 257] width 7 height 4
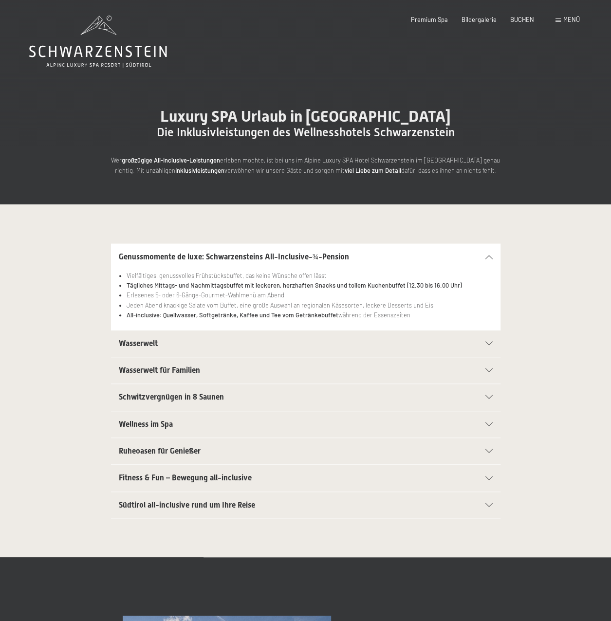
scroll to position [49, 0]
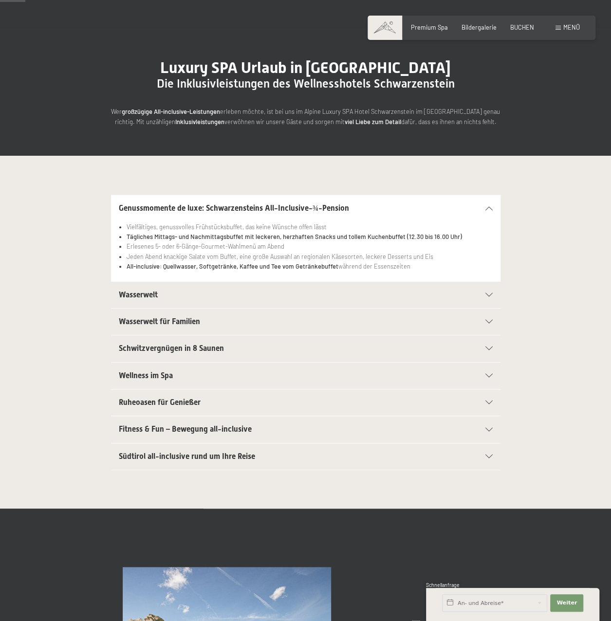
click at [144, 298] on span "Wasserwelt" at bounding box center [138, 294] width 39 height 9
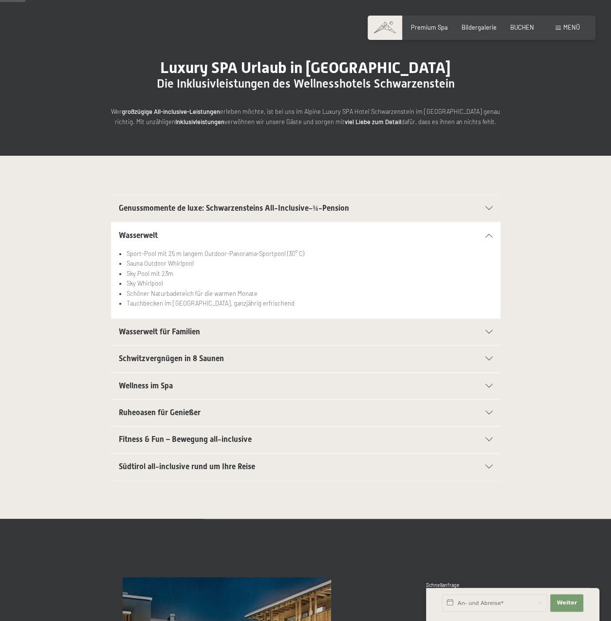
click at [181, 332] on span "Wasserwelt für Familien" at bounding box center [159, 331] width 81 height 9
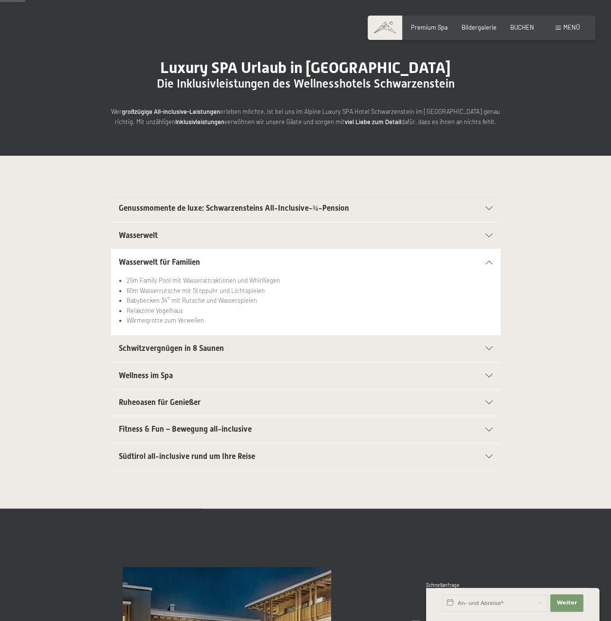
click at [166, 346] on span "Schwitzvergnügen in 8 Saunen" at bounding box center [171, 347] width 105 height 9
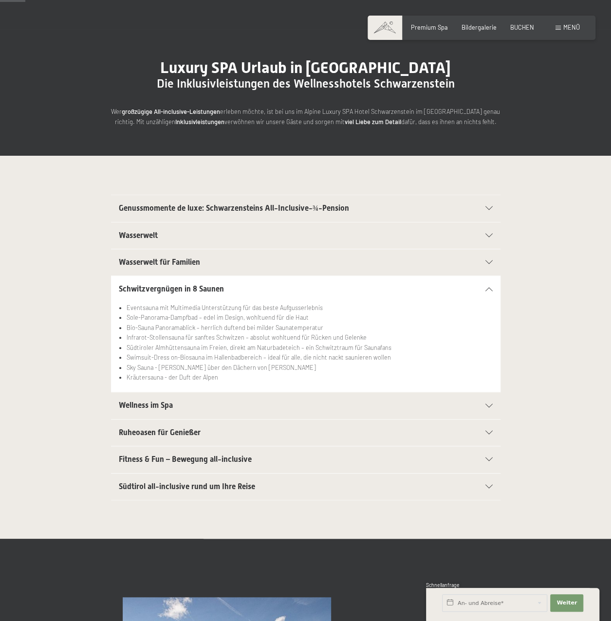
click at [135, 403] on span "Wellness im Spa" at bounding box center [146, 404] width 54 height 9
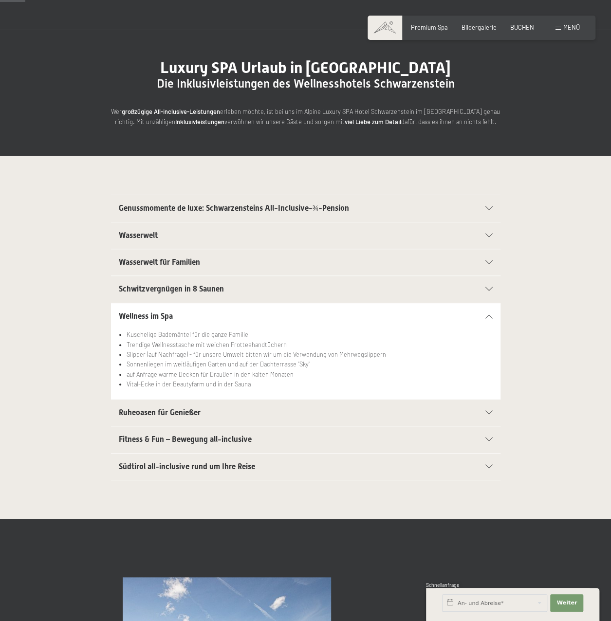
click at [186, 414] on span "Ruheoasen für Genießer" at bounding box center [160, 412] width 82 height 9
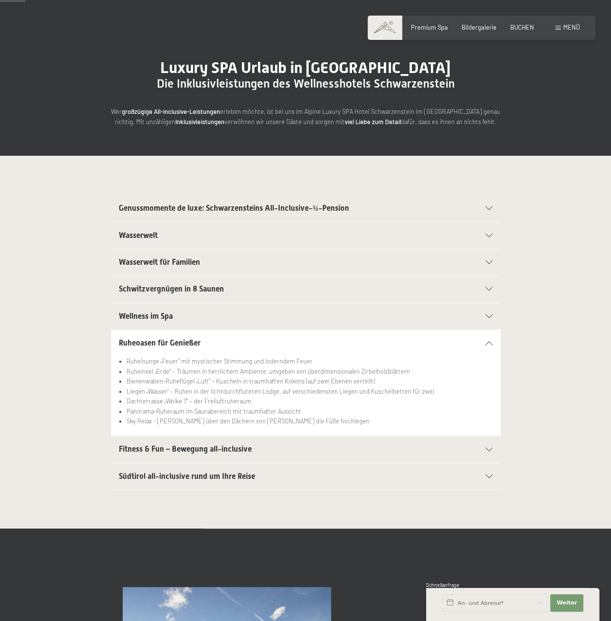
click at [157, 445] on span "Fitness & Fun – Bewegung all-inclusive" at bounding box center [185, 448] width 133 height 9
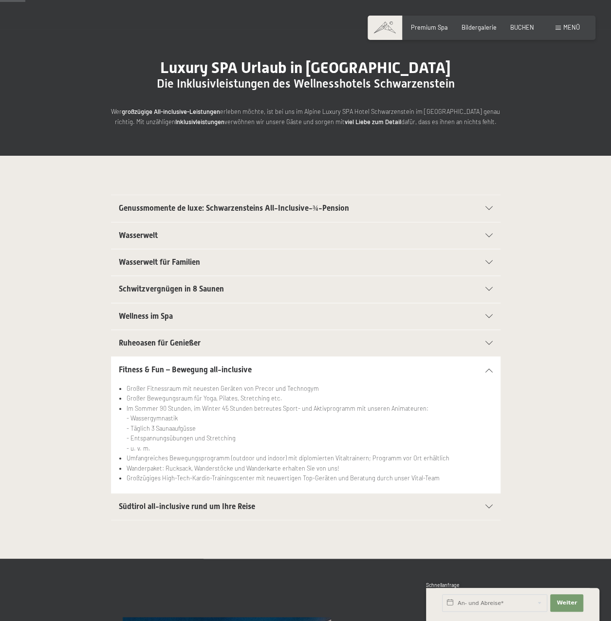
click at [204, 502] on span "Südtirol all-inclusive rund um Ihre Reise" at bounding box center [187, 506] width 136 height 9
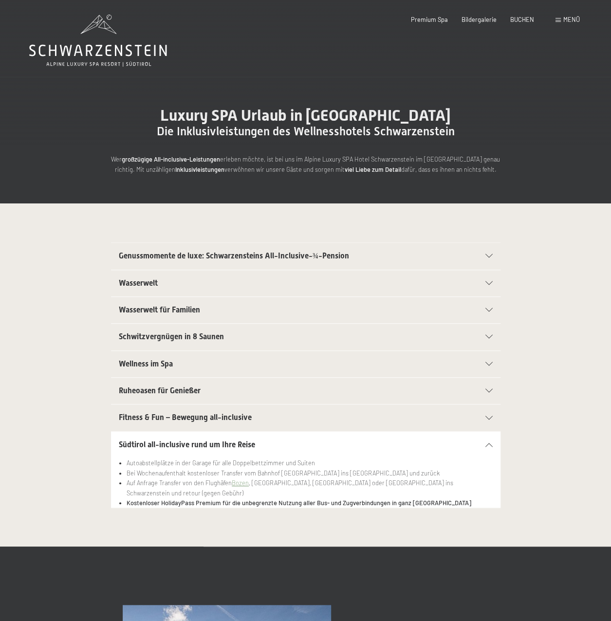
scroll to position [0, 0]
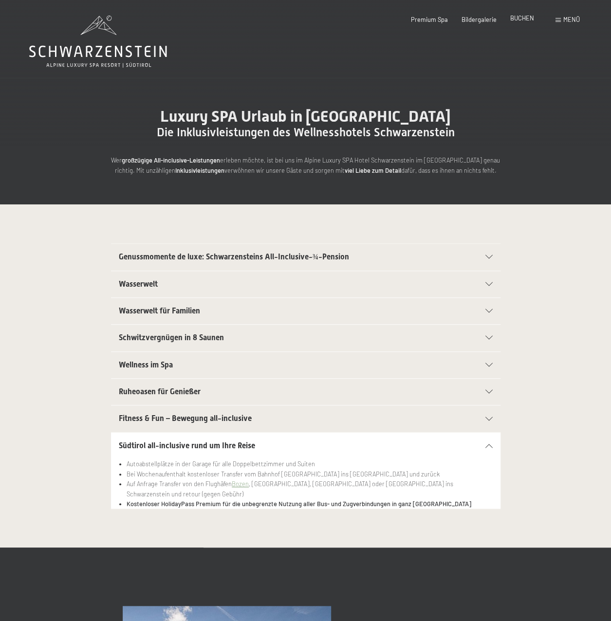
click at [519, 15] on span "BUCHEN" at bounding box center [522, 18] width 24 height 8
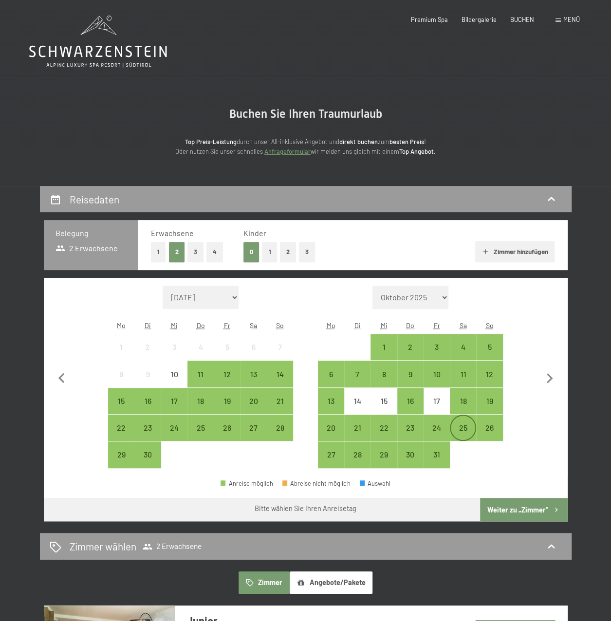
click at [458, 431] on div "25" at bounding box center [462, 436] width 24 height 24
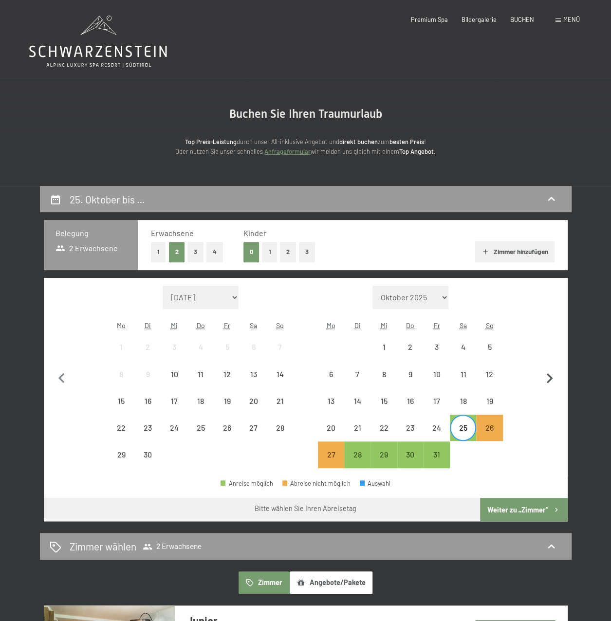
click at [550, 372] on icon "button" at bounding box center [549, 378] width 20 height 20
select select "[DATE]"
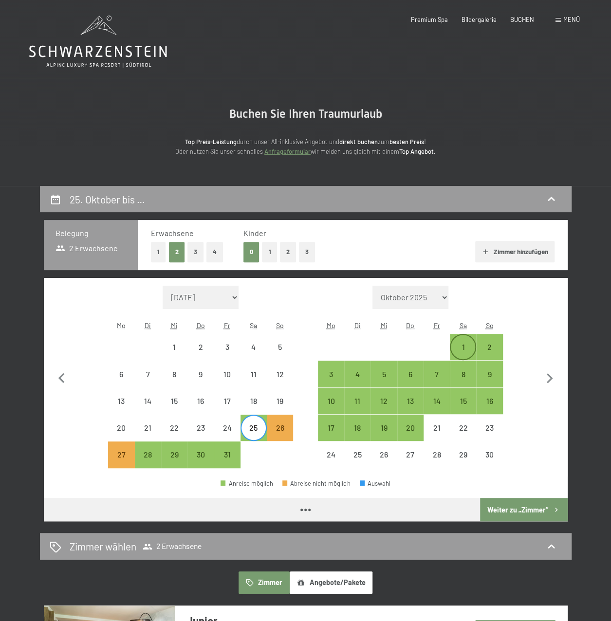
click at [468, 347] on div "1" at bounding box center [462, 355] width 24 height 24
select select "[DATE]"
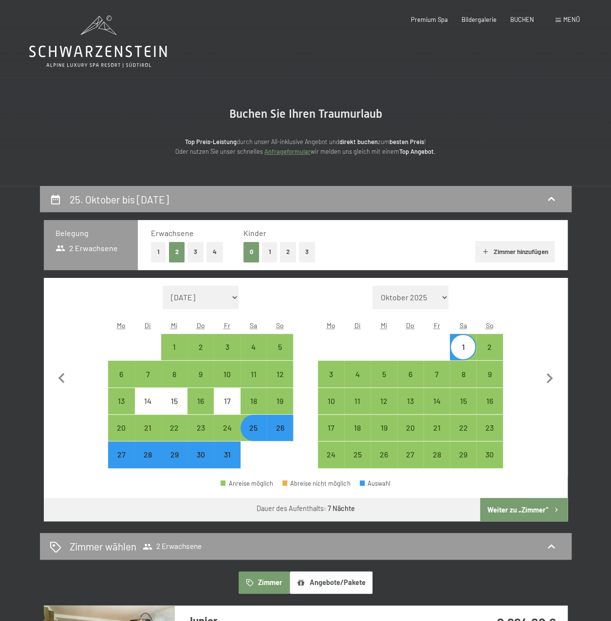
click at [507, 509] on button "Weiter zu „Zimmer“" at bounding box center [523, 509] width 87 height 23
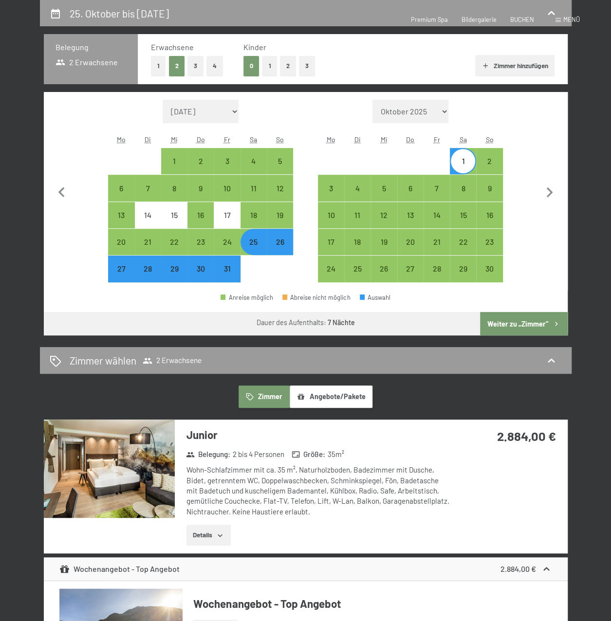
select select "[DATE]"
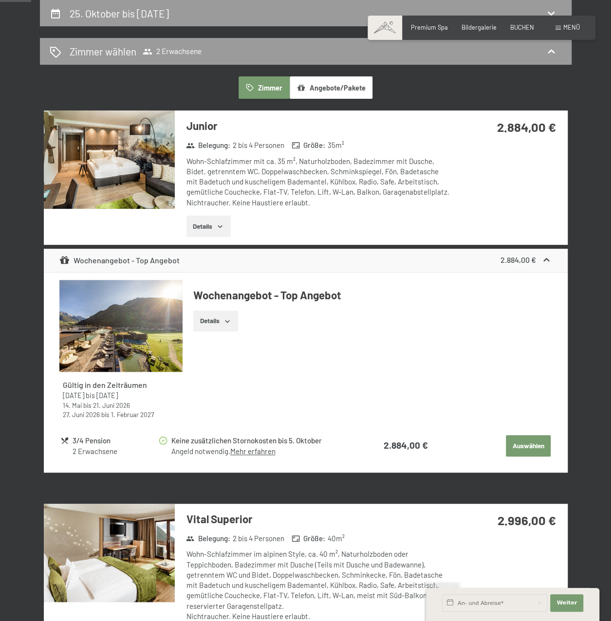
click at [208, 225] on button "Details" at bounding box center [208, 226] width 44 height 21
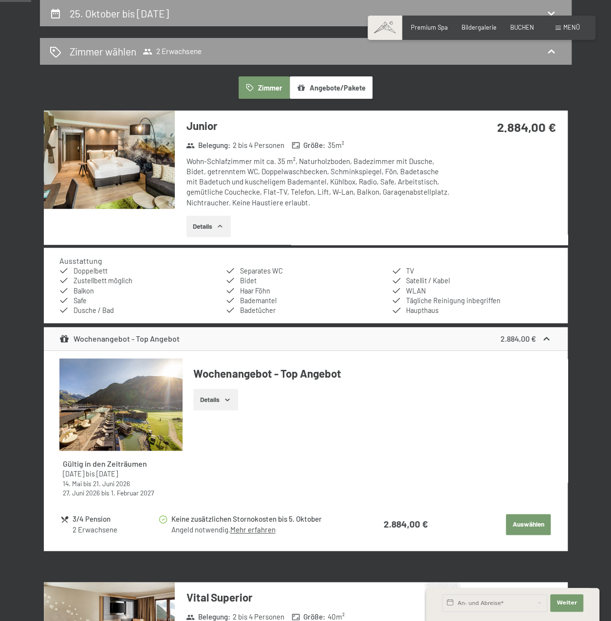
click at [214, 404] on button "Details" at bounding box center [215, 399] width 44 height 21
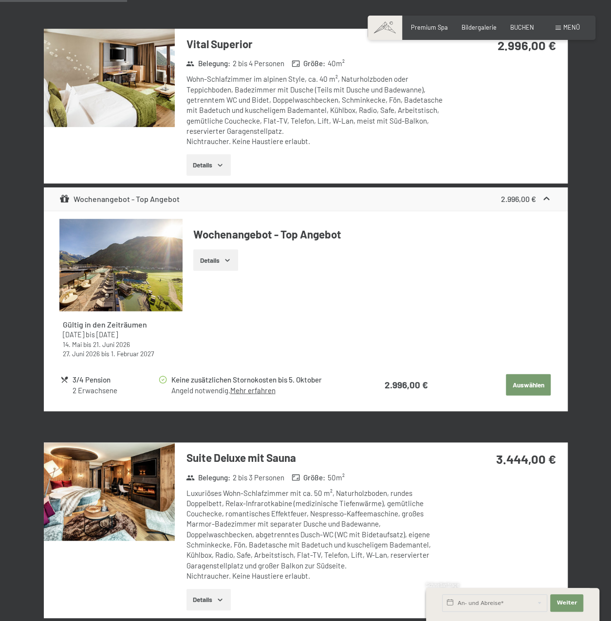
scroll to position [721, 0]
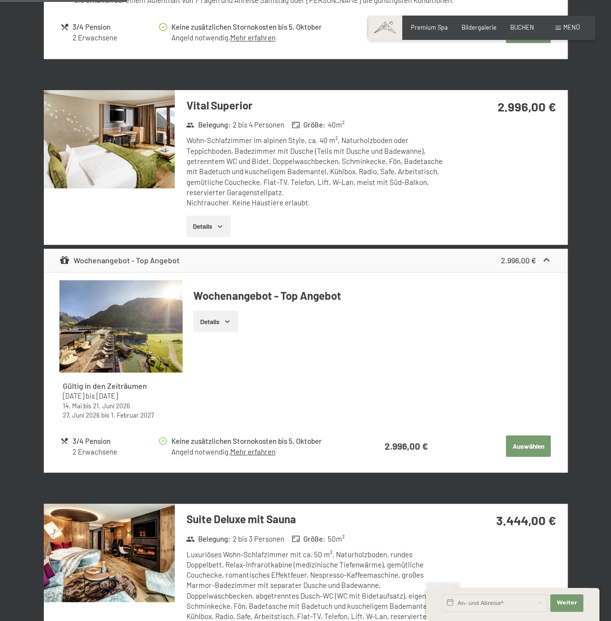
click at [213, 229] on button "Details" at bounding box center [208, 226] width 44 height 21
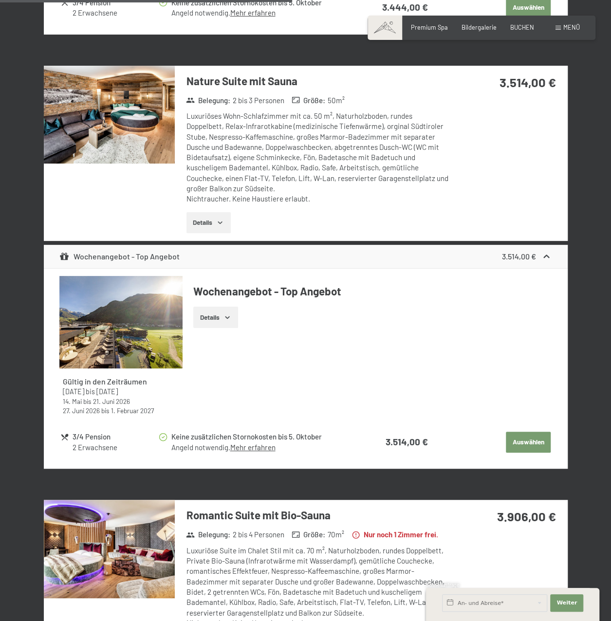
scroll to position [1694, 0]
